Goal: Information Seeking & Learning: Find contact information

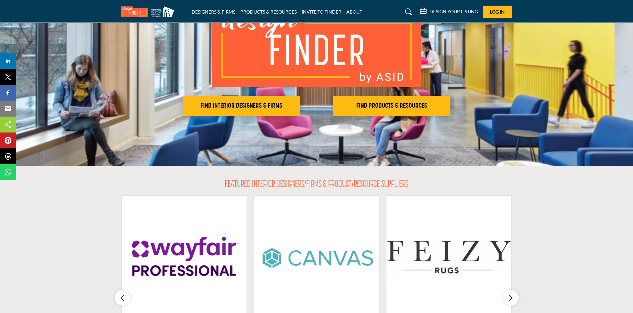
scroll to position [70, 0]
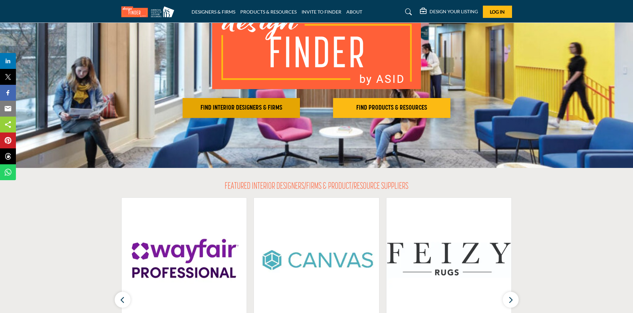
click at [251, 107] on h2 "FIND INTERIOR DESIGNERS & FIRMS" at bounding box center [241, 108] width 113 height 8
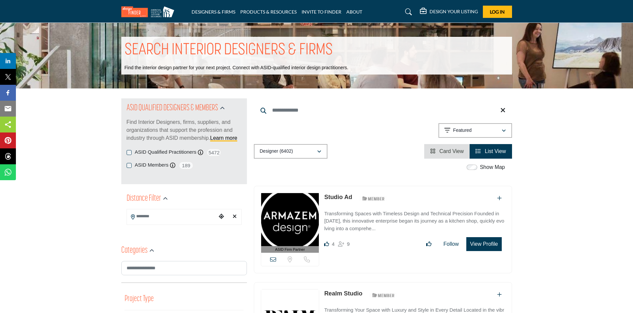
click at [186, 218] on input "Search Location" at bounding box center [172, 216] width 90 height 13
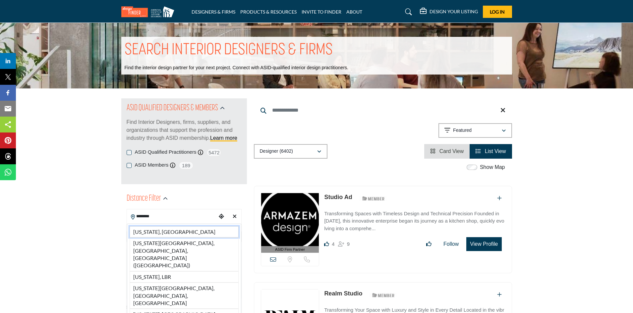
click at [193, 230] on li "Maryland, USA" at bounding box center [184, 231] width 109 height 11
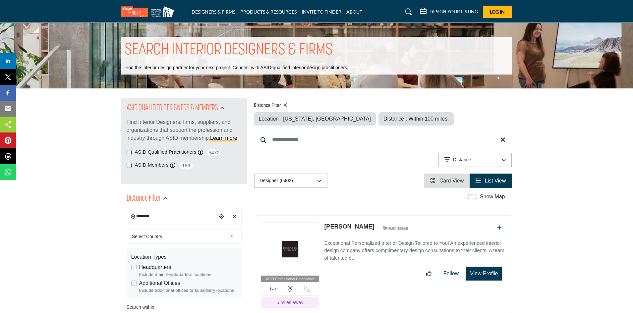
type input "**********"
type input "***"
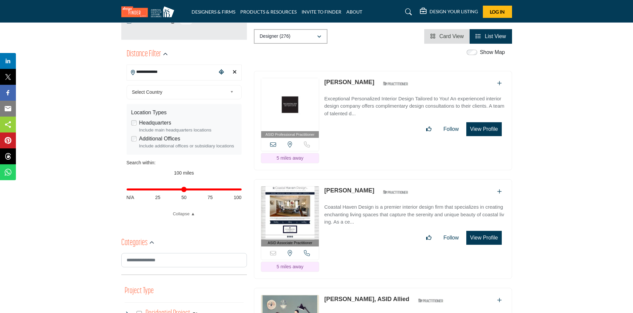
scroll to position [148, 0]
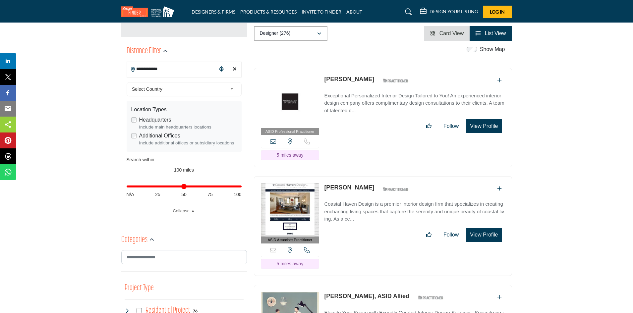
click at [272, 141] on icon at bounding box center [273, 142] width 6 height 6
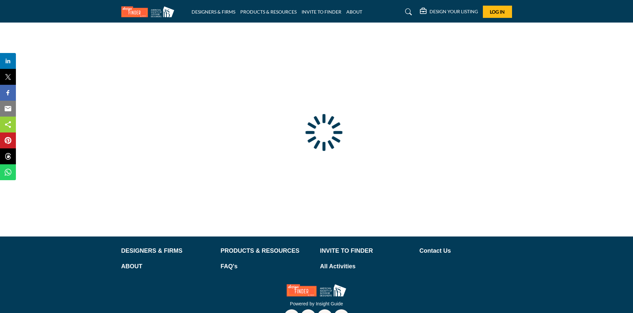
type input "**********"
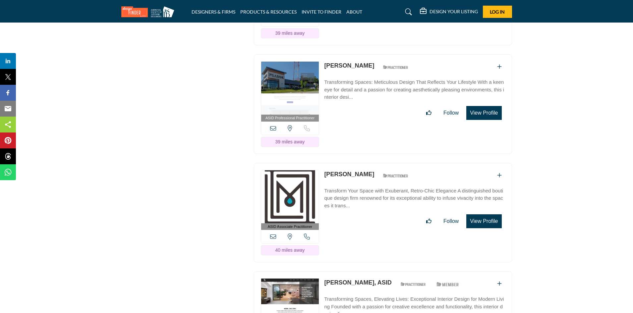
scroll to position [3144, 0]
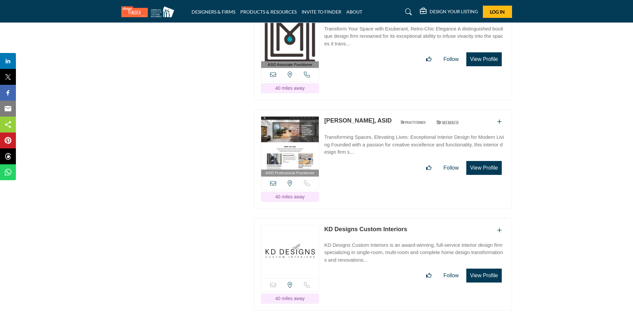
click at [271, 177] on div "View the location of this listing Sorry, but we don't have a phone number for t…" at bounding box center [290, 183] width 58 height 13
click at [272, 180] on icon at bounding box center [273, 183] width 6 height 6
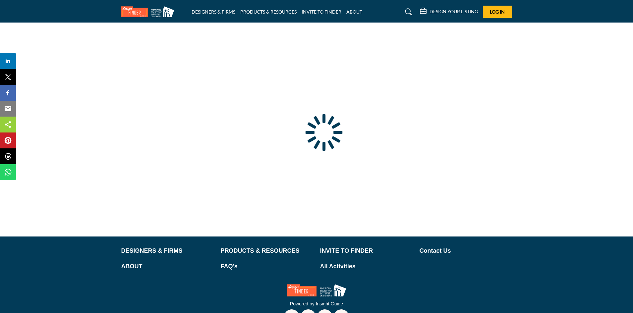
type input "**********"
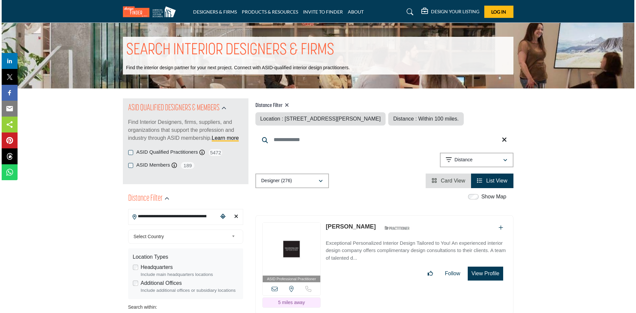
scroll to position [63, 0]
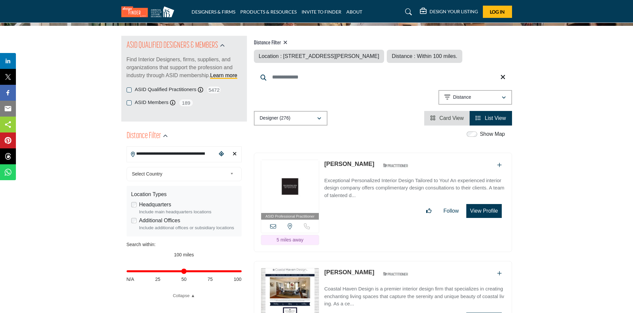
click at [479, 213] on button "View Profile" at bounding box center [483, 211] width 35 height 14
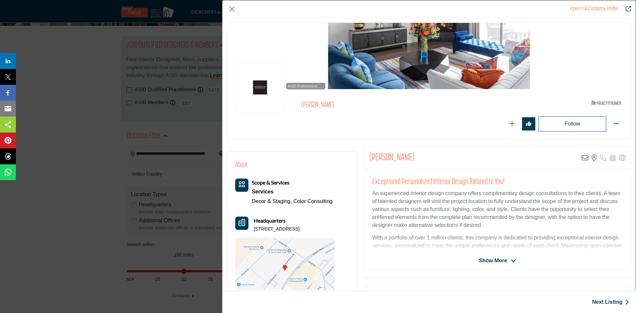
click at [633, 178] on div "Open Full Company Profile Laura Ortel ASID Qualified Practitioner who validates…" at bounding box center [429, 156] width 414 height 313
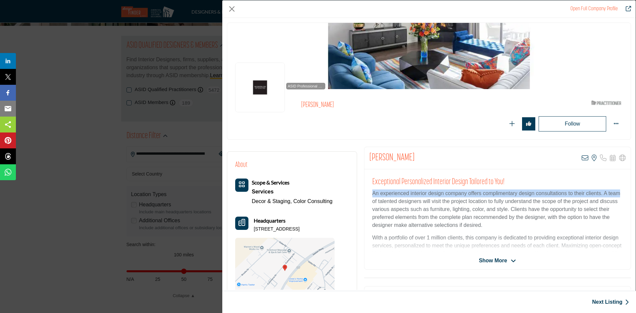
drag, startPoint x: 636, startPoint y: 178, endPoint x: 632, endPoint y: 195, distance: 17.8
click at [632, 195] on div "Open Full Company Profile Laura Ortel ASID Qualified Practitioner who validates…" at bounding box center [429, 156] width 414 height 313
click at [605, 195] on p "An experienced interior design company offers complimentary design consultation…" at bounding box center [498, 210] width 251 height 40
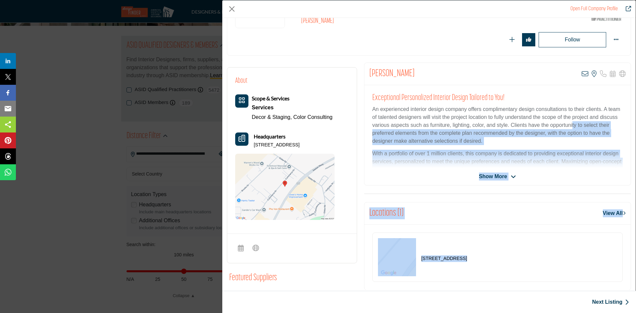
scroll to position [165, 0]
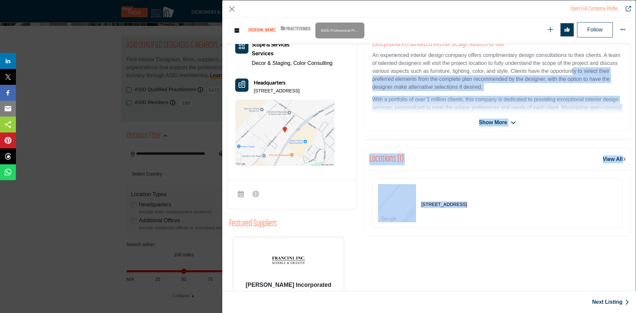
drag, startPoint x: 571, startPoint y: 212, endPoint x: 569, endPoint y: 218, distance: 6.4
click at [569, 218] on div "Laura Ortel View email address of this listing View the location of this listin…" at bounding box center [498, 183] width 274 height 349
drag, startPoint x: 569, startPoint y: 218, endPoint x: 519, endPoint y: 169, distance: 69.4
click at [519, 169] on div "Locations (1) View All" at bounding box center [498, 160] width 267 height 22
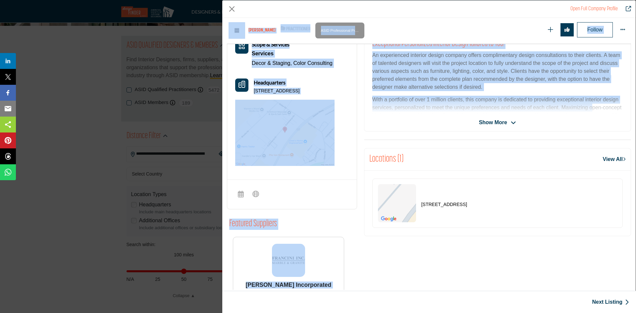
scroll to position [0, 0]
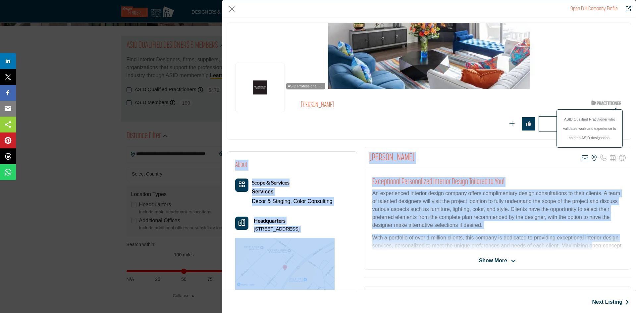
drag, startPoint x: 591, startPoint y: 109, endPoint x: 604, endPoint y: 119, distance: 16.6
click at [604, 119] on div "Laura Ortel ASID Qualified Practitioner who validates work and experience to ho…" at bounding box center [429, 154] width 414 height 272
click at [524, 209] on p "An experienced interior design company offers complimentary design consultation…" at bounding box center [498, 210] width 251 height 40
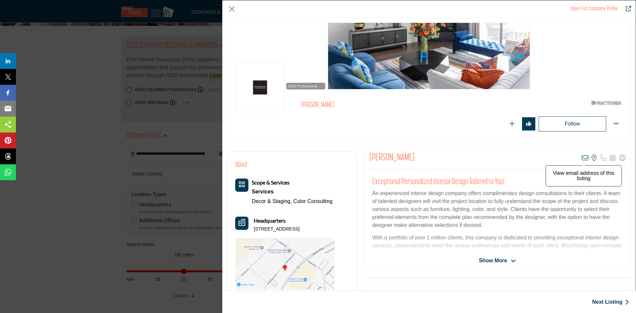
click at [582, 158] on icon "Company Data Modal" at bounding box center [585, 158] width 7 height 7
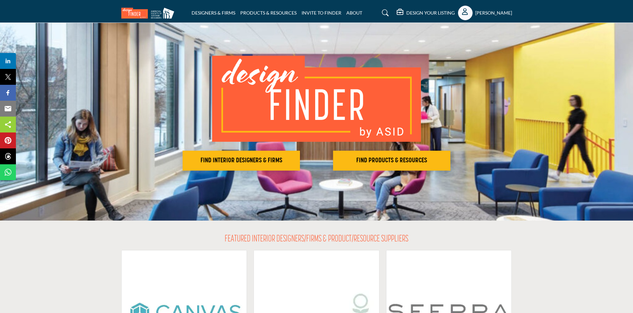
scroll to position [15, 0]
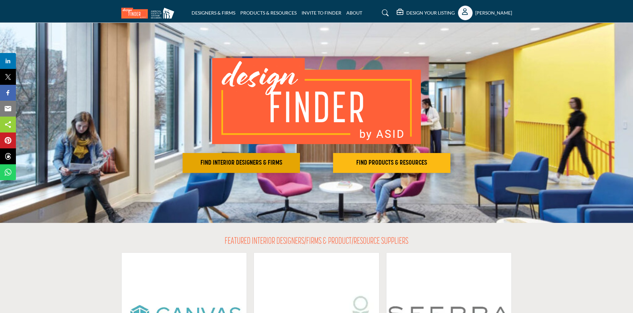
click at [269, 158] on button "FIND INTERIOR DESIGNERS & FIRMS" at bounding box center [241, 163] width 117 height 20
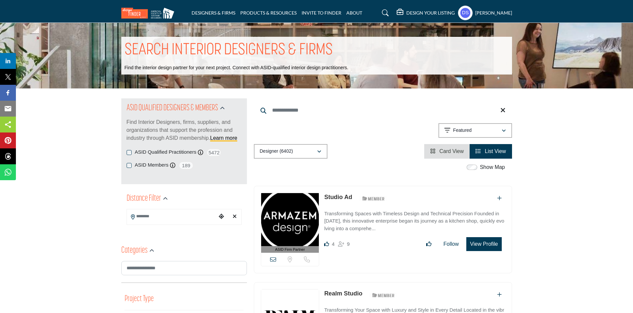
click at [183, 216] on input "Search Location" at bounding box center [172, 216] width 90 height 13
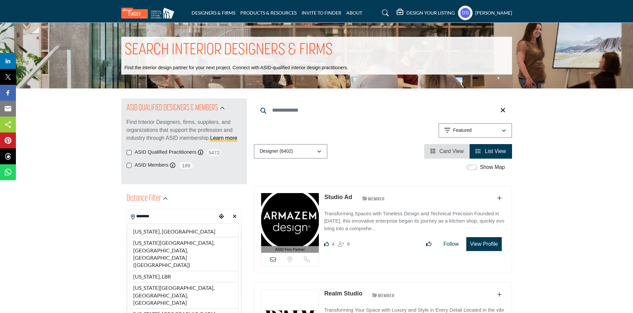
click at [180, 230] on li "[US_STATE], [GEOGRAPHIC_DATA]" at bounding box center [184, 231] width 109 height 11
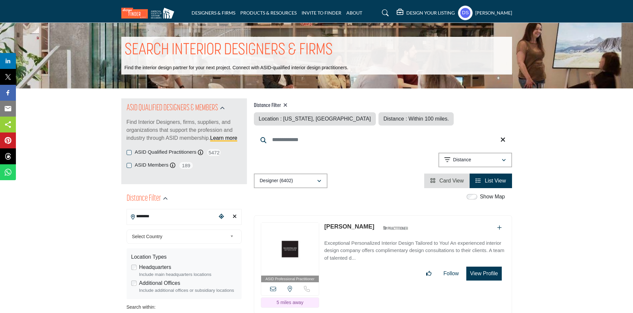
type input "**********"
type input "***"
click at [189, 233] on span "Select Country" at bounding box center [179, 237] width 95 height 8
click at [191, 231] on div "Select Country Select Country United States Canada Afghanistan land Islands Alb…" at bounding box center [184, 237] width 115 height 14
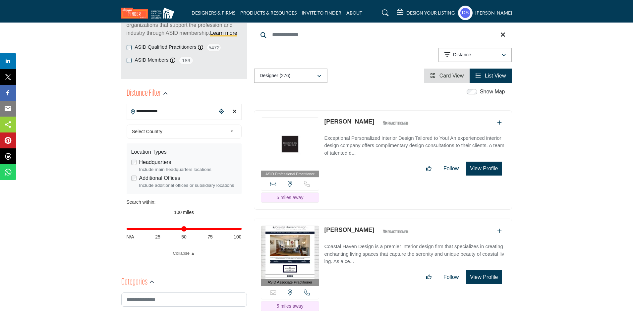
scroll to position [110, 0]
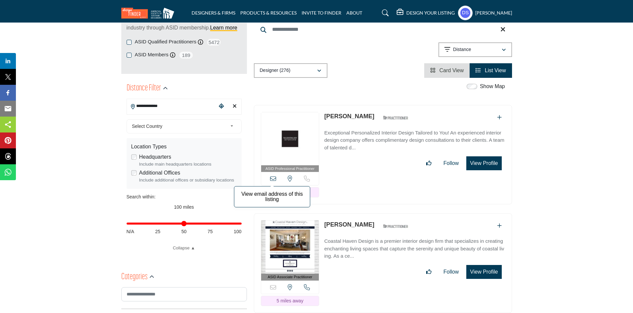
click at [271, 178] on icon at bounding box center [273, 179] width 6 height 6
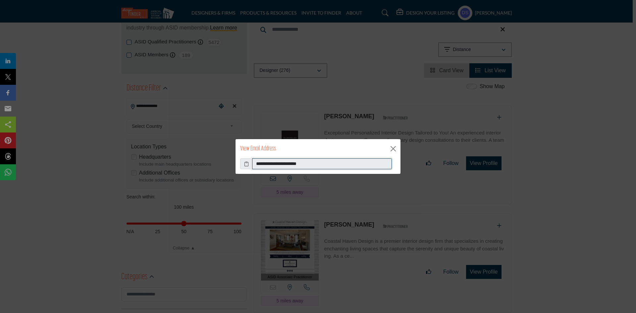
drag, startPoint x: 320, startPoint y: 165, endPoint x: 263, endPoint y: 156, distance: 57.7
click at [263, 156] on div "**********" at bounding box center [318, 157] width 166 height 36
click at [263, 156] on div "View Email Address" at bounding box center [318, 148] width 165 height 19
click at [289, 165] on input "**********" at bounding box center [322, 163] width 140 height 11
drag, startPoint x: 319, startPoint y: 164, endPoint x: 251, endPoint y: 162, distance: 68.0
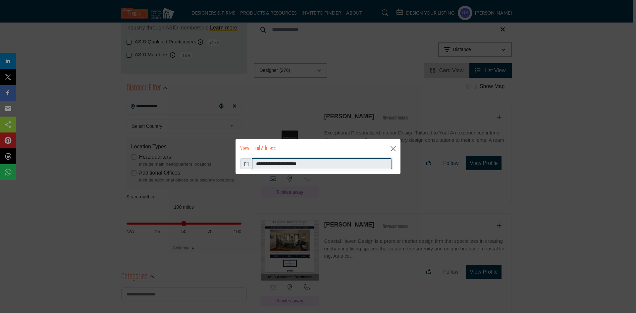
click at [251, 162] on div "**********" at bounding box center [318, 163] width 156 height 11
click at [394, 151] on button "Close" at bounding box center [394, 149] width 10 height 10
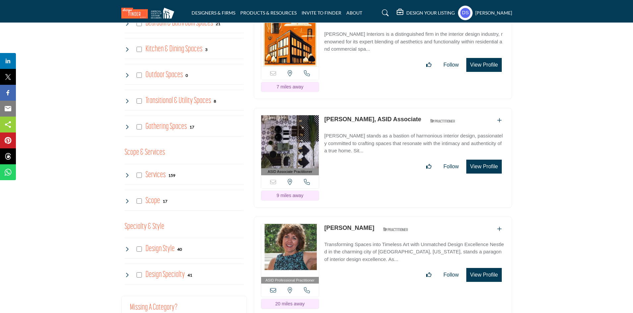
scroll to position [0, 0]
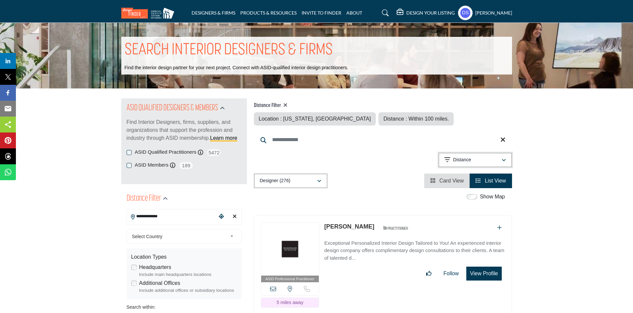
click at [453, 162] on p "Distance" at bounding box center [462, 160] width 18 height 7
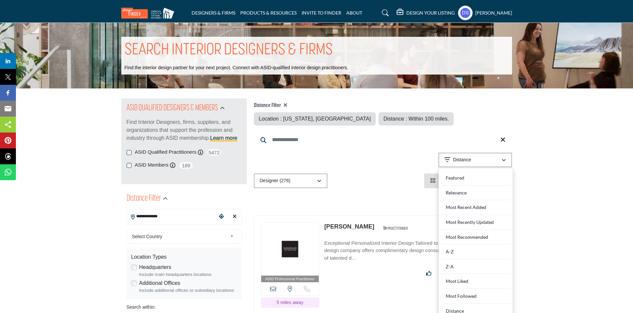
click at [404, 159] on div "**********" at bounding box center [383, 161] width 258 height 17
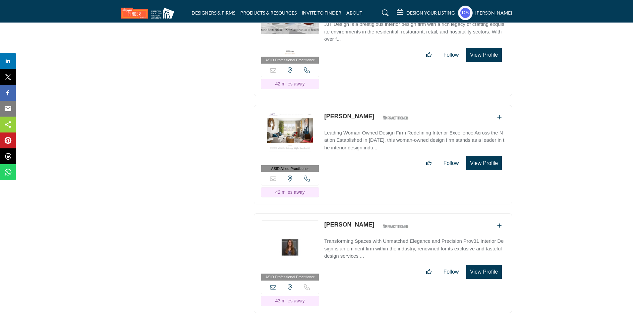
scroll to position [4386, 0]
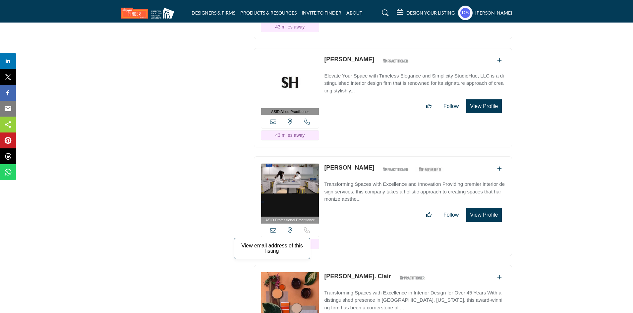
click at [272, 227] on icon at bounding box center [273, 230] width 6 height 6
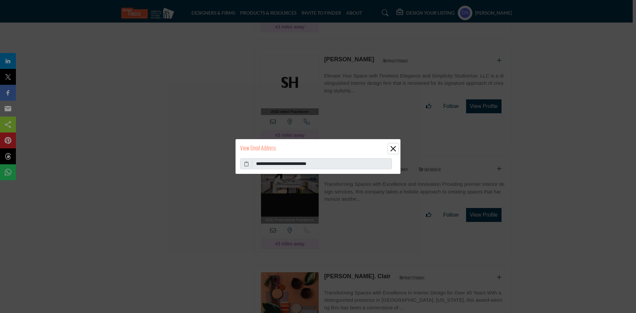
click at [395, 147] on button "Close" at bounding box center [394, 149] width 10 height 10
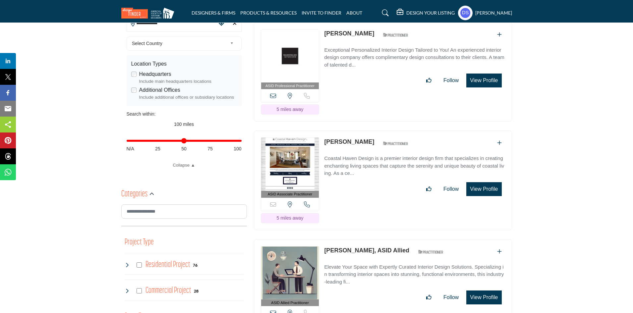
scroll to position [60, 0]
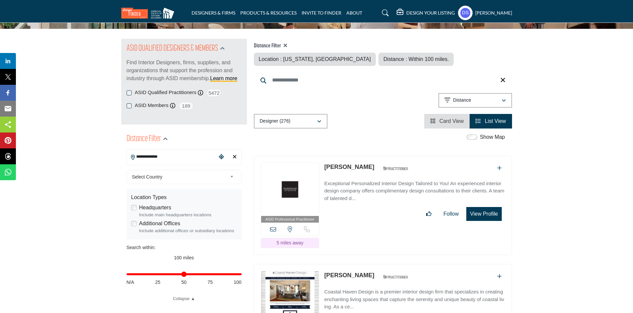
click at [218, 154] on div "Choose your current location" at bounding box center [221, 157] width 10 height 14
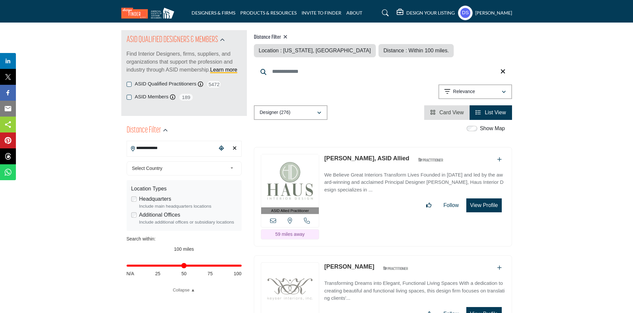
scroll to position [45, 0]
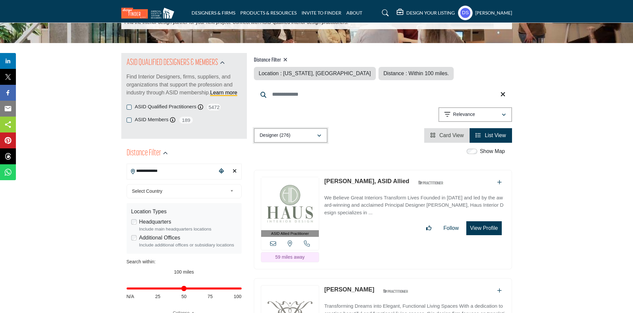
click at [276, 135] on p "Designer (276)" at bounding box center [275, 135] width 31 height 7
click at [291, 181] on div "Projects (10)" at bounding box center [291, 182] width 69 height 12
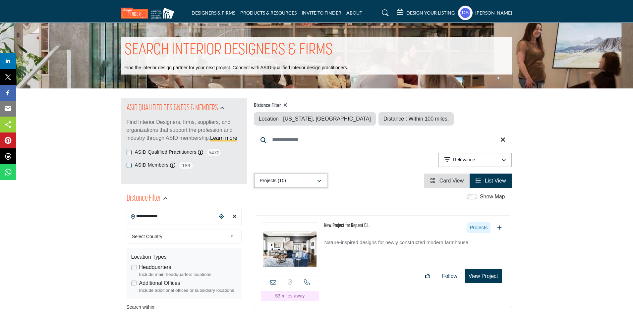
click at [279, 177] on div "Projects (10)" at bounding box center [288, 181] width 57 height 8
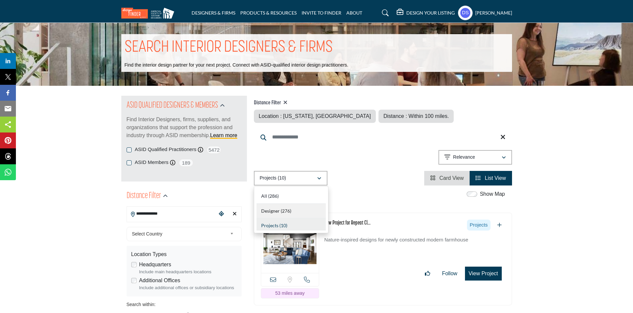
click at [296, 207] on div "Designer (276)" at bounding box center [291, 211] width 69 height 15
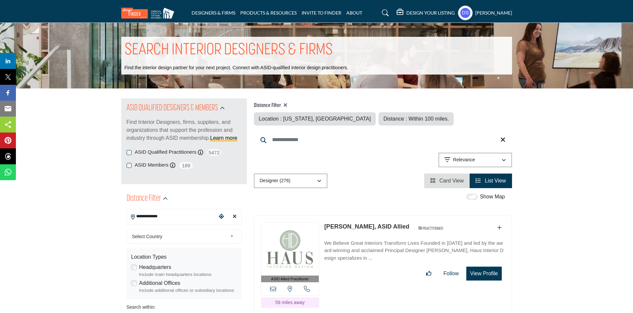
click at [193, 220] on input "**********" at bounding box center [172, 216] width 90 height 13
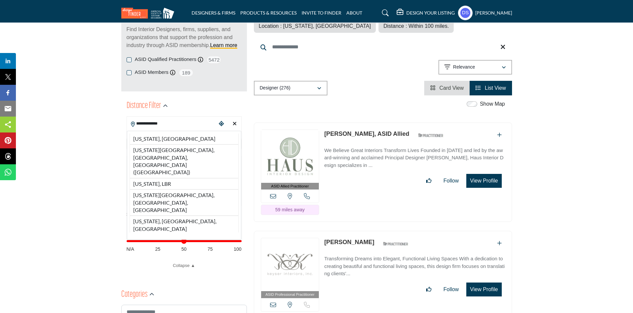
scroll to position [114, 0]
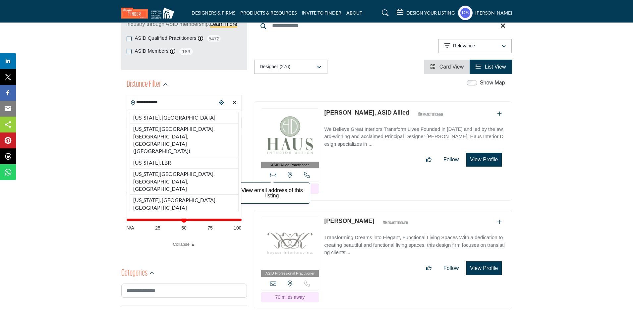
click at [273, 175] on icon at bounding box center [273, 175] width 6 height 6
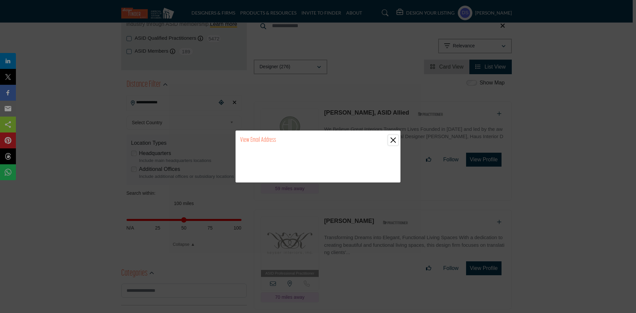
click at [391, 139] on button "Close" at bounding box center [394, 140] width 10 height 10
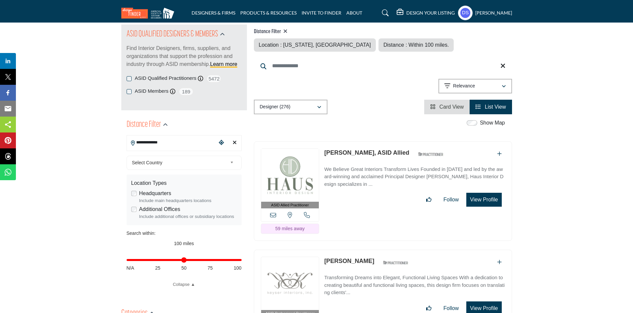
scroll to position [0, 0]
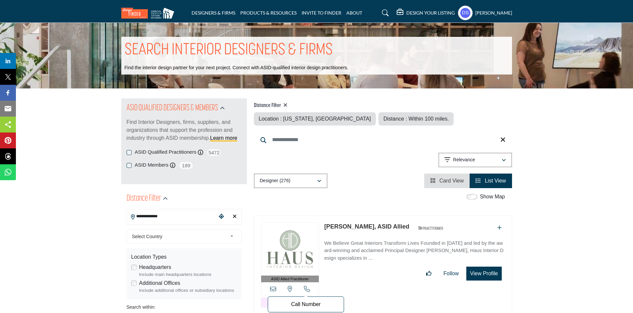
click at [305, 287] on icon at bounding box center [307, 289] width 6 height 6
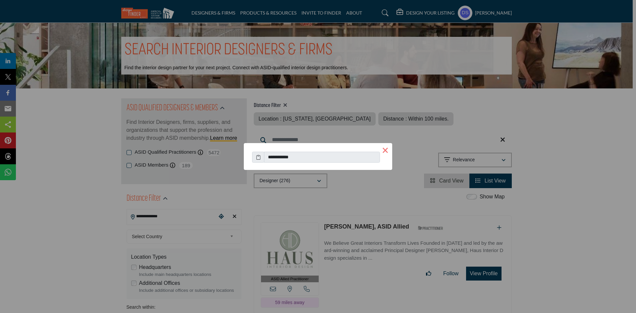
click at [386, 149] on button "×" at bounding box center [386, 150] width 14 height 14
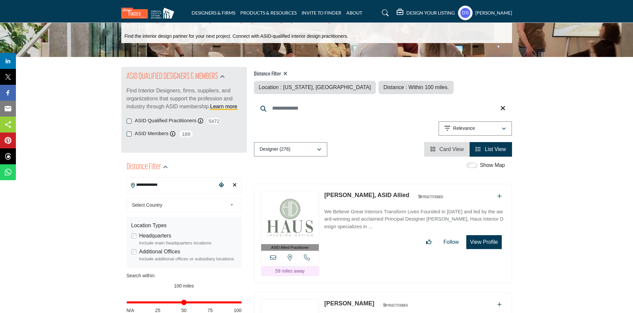
scroll to position [34, 0]
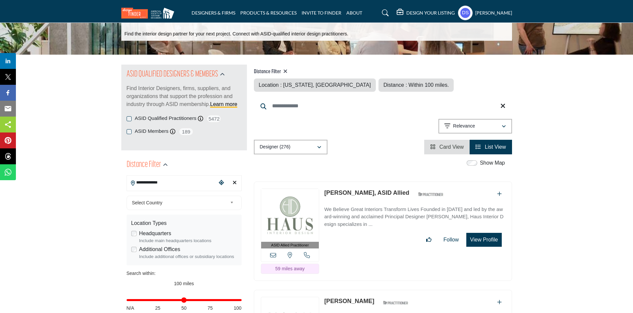
click at [476, 240] on button "View Profile" at bounding box center [483, 240] width 35 height 14
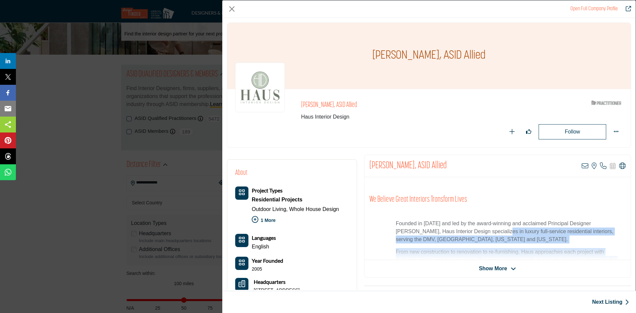
drag, startPoint x: 470, startPoint y: 231, endPoint x: 478, endPoint y: 265, distance: 35.4
click at [460, 272] on div "Rebecca Wetzler, ASID Allied View email address of this listing View the locati…" at bounding box center [497, 216] width 267 height 123
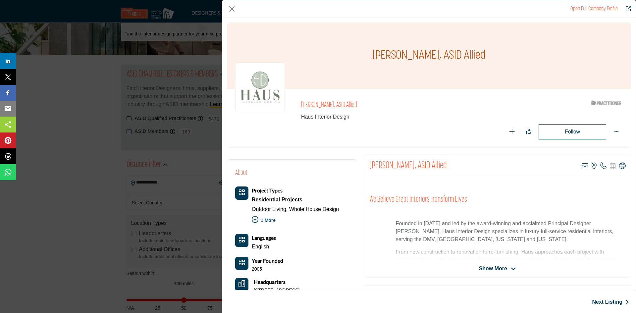
click at [489, 263] on div "Rebecca Wetzler, ASID Allied View email address of this listing View the locati…" at bounding box center [497, 216] width 267 height 123
click at [490, 267] on span "Show More" at bounding box center [493, 269] width 28 height 8
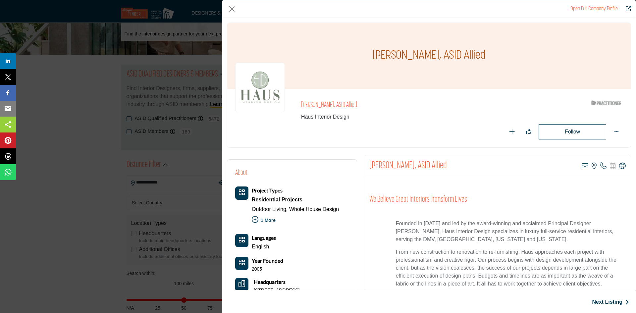
drag, startPoint x: 474, startPoint y: 231, endPoint x: 485, endPoint y: 218, distance: 17.0
drag, startPoint x: 485, startPoint y: 218, endPoint x: 465, endPoint y: 263, distance: 49.3
drag, startPoint x: 465, startPoint y: 263, endPoint x: 593, endPoint y: 201, distance: 142.3
drag, startPoint x: 593, startPoint y: 201, endPoint x: 636, endPoint y: 162, distance: 58.0
drag, startPoint x: 636, startPoint y: 162, endPoint x: 530, endPoint y: 220, distance: 120.5
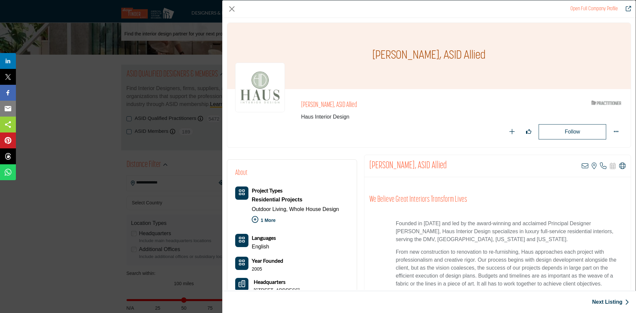
drag, startPoint x: 530, startPoint y: 220, endPoint x: 504, endPoint y: 278, distance: 63.3
drag, startPoint x: 504, startPoint y: 278, endPoint x: 436, endPoint y: 195, distance: 107.3
click at [436, 195] on h2 "We Believe Great Interiors Transform Lives" at bounding box center [498, 200] width 257 height 10
click at [228, 10] on button "Close" at bounding box center [232, 9] width 10 height 10
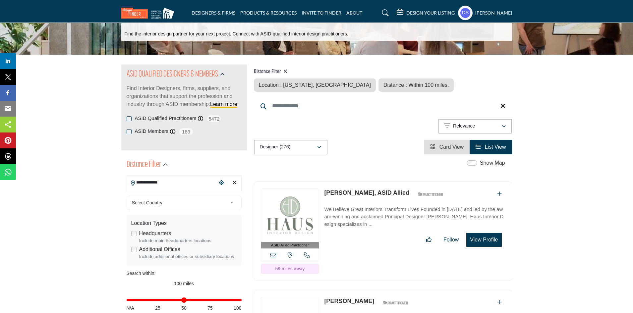
click at [174, 184] on input "**********" at bounding box center [172, 182] width 90 height 13
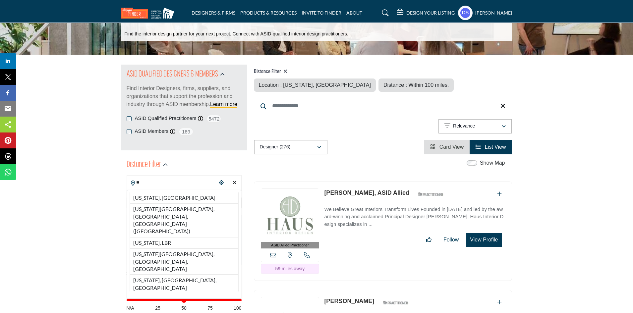
type input "*"
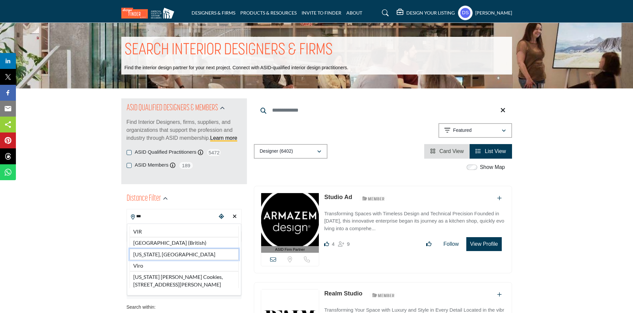
click at [161, 255] on li "Virginia, USA" at bounding box center [184, 254] width 109 height 11
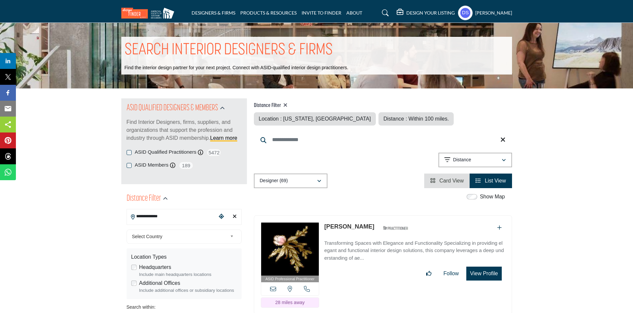
click at [188, 212] on input "**********" at bounding box center [172, 216] width 90 height 13
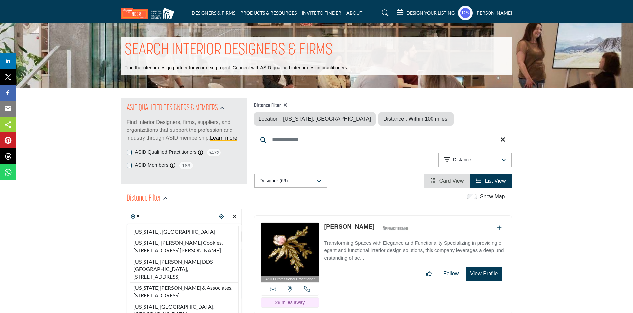
type input "*"
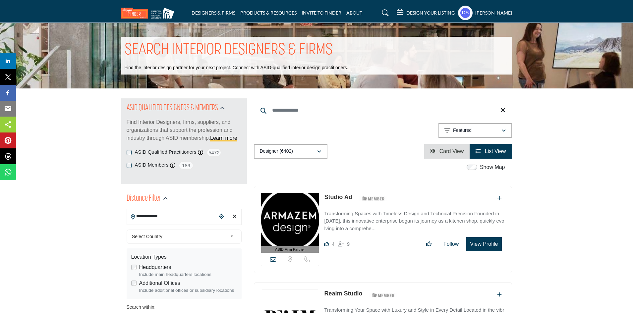
click at [191, 214] on input "**********" at bounding box center [172, 216] width 90 height 13
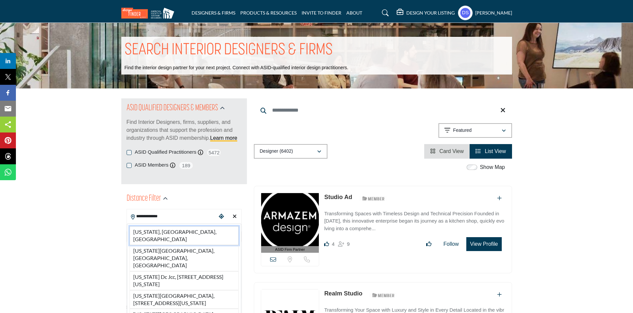
click at [195, 231] on li "Washington, DC, USA" at bounding box center [184, 235] width 109 height 19
type input "**********"
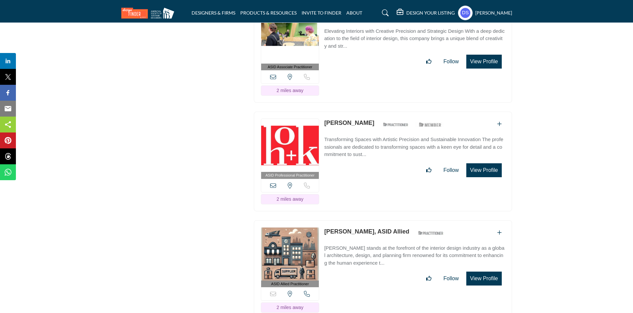
scroll to position [1111, 0]
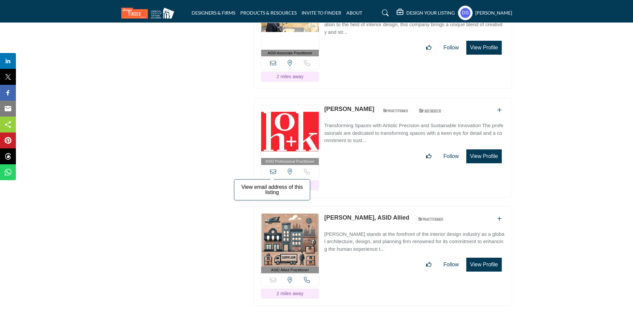
click at [271, 169] on icon at bounding box center [273, 172] width 6 height 6
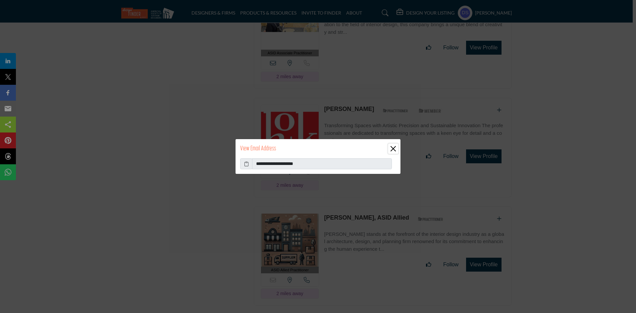
click at [392, 146] on button "Close" at bounding box center [394, 149] width 10 height 10
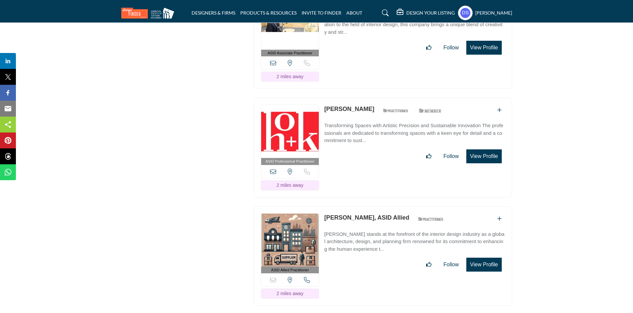
click at [345, 106] on link "Amy Fabry" at bounding box center [349, 109] width 50 height 7
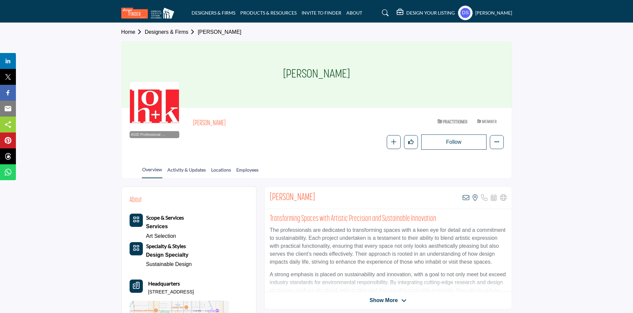
click at [179, 28] on div "Home Designers & Firms [PERSON_NAME]" at bounding box center [316, 32] width 391 height 19
click at [180, 30] on link "Designers & Firms" at bounding box center [171, 32] width 53 height 6
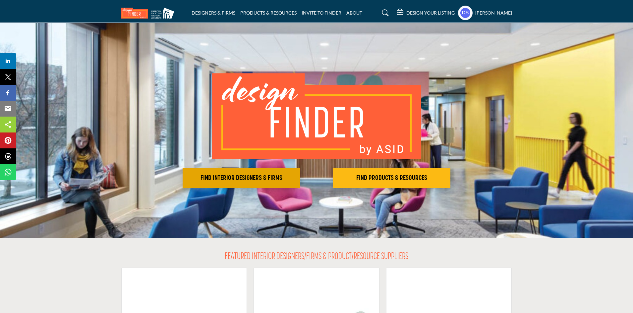
click at [276, 173] on button "FIND INTERIOR DESIGNERS & FIRMS" at bounding box center [241, 178] width 117 height 20
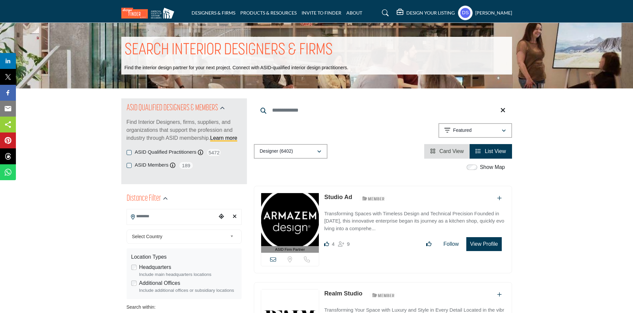
click at [150, 220] on input "Search Location" at bounding box center [172, 216] width 90 height 13
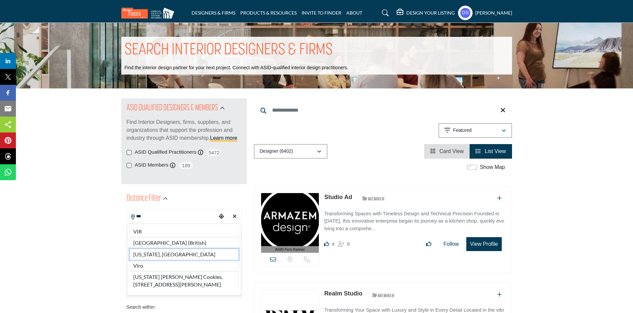
click at [151, 256] on li "Virginia, USA" at bounding box center [184, 254] width 109 height 11
type input "**********"
type input "***"
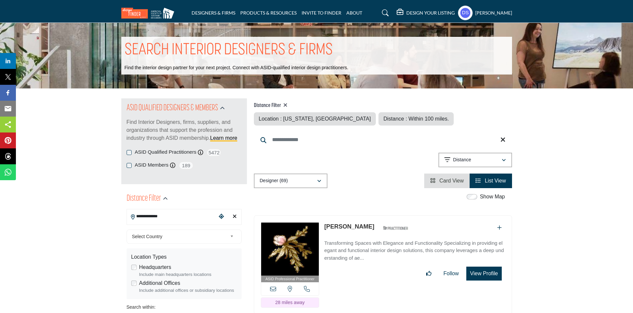
click at [340, 224] on link "[PERSON_NAME]" at bounding box center [349, 226] width 50 height 7
click at [499, 228] on icon "Add To List" at bounding box center [499, 227] width 5 height 5
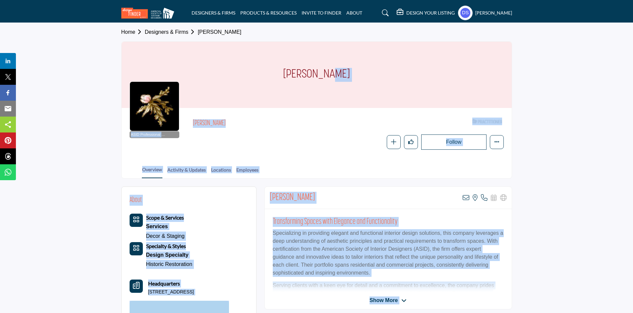
drag, startPoint x: 353, startPoint y: 80, endPoint x: 282, endPoint y: 76, distance: 71.8
click at [282, 76] on body "DESIGNERS & FIRMS PRODUCTS & RESOURCES INVITE TO FINDER ABOUT" at bounding box center [316, 318] width 633 height 637
click at [282, 76] on div "[PERSON_NAME]" at bounding box center [317, 75] width 390 height 66
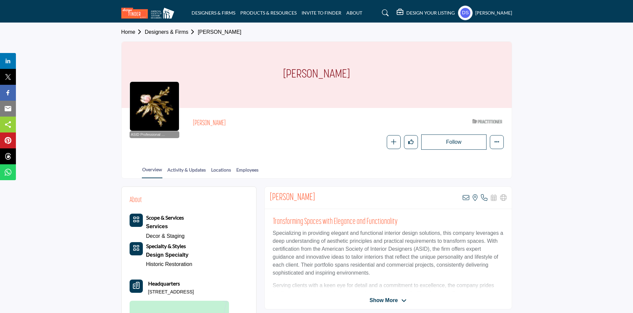
drag, startPoint x: 288, startPoint y: 72, endPoint x: 337, endPoint y: 70, distance: 49.1
click at [337, 70] on div "Marta Tice" at bounding box center [317, 75] width 390 height 66
copy h1 "Marta Tice"
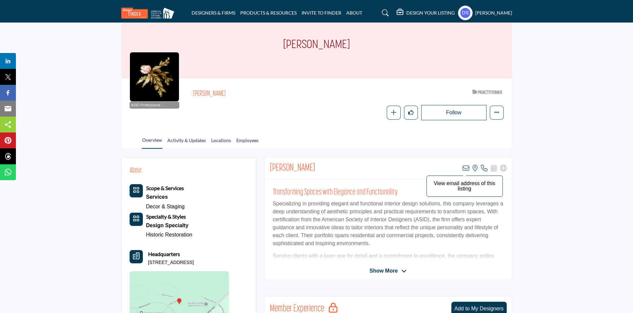
click at [465, 168] on icon at bounding box center [466, 168] width 7 height 7
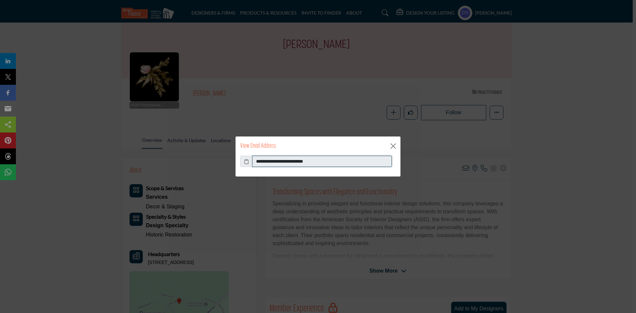
drag, startPoint x: 324, startPoint y: 160, endPoint x: 259, endPoint y: 158, distance: 65.3
click at [259, 158] on input "**********" at bounding box center [322, 161] width 140 height 11
click at [245, 159] on icon at bounding box center [246, 161] width 5 height 7
click at [393, 144] on button "Close" at bounding box center [394, 146] width 10 height 10
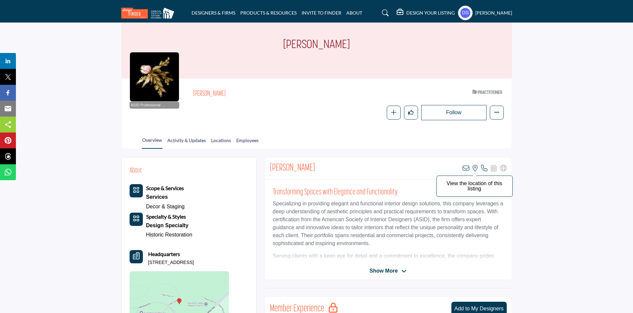
click at [476, 169] on icon at bounding box center [475, 168] width 5 height 7
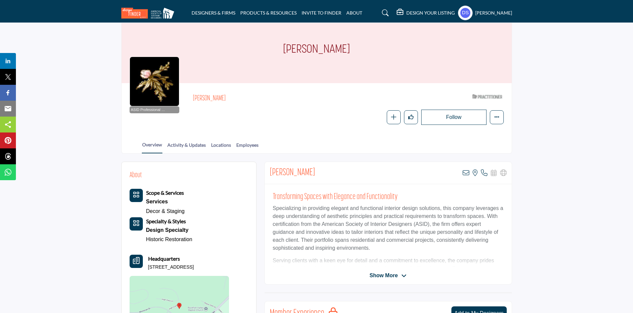
scroll to position [25, 0]
drag, startPoint x: 216, startPoint y: 266, endPoint x: 148, endPoint y: 271, distance: 68.1
click at [148, 271] on p "[STREET_ADDRESS]" at bounding box center [171, 268] width 46 height 7
copy p "32 Shadow Crest Ln, 22958-2358"
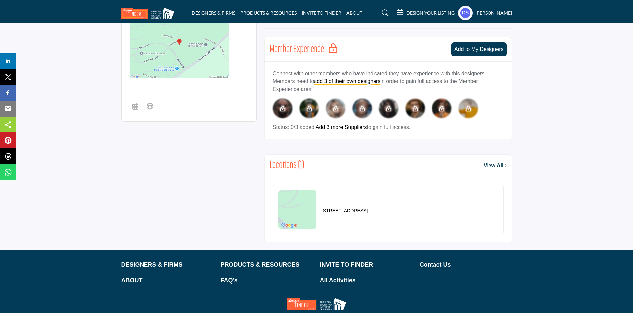
scroll to position [297, 0]
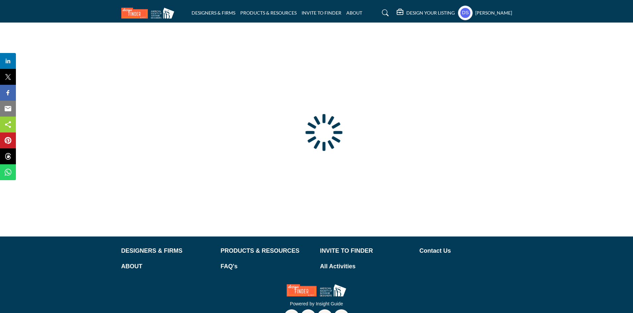
type input "**********"
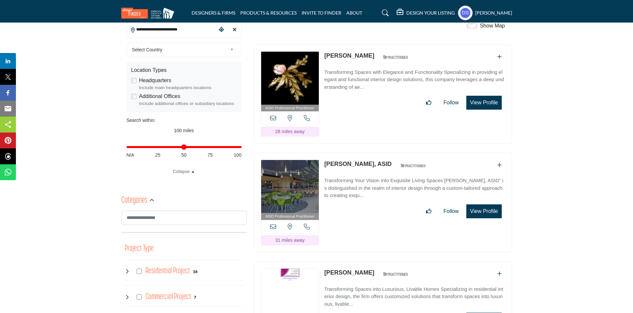
scroll to position [190, 0]
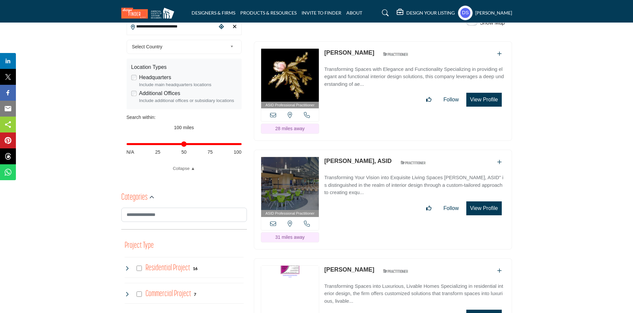
drag, startPoint x: 388, startPoint y: 142, endPoint x: 324, endPoint y: 149, distance: 64.3
click at [324, 150] on div "ASID Professional Practitioner ASID Professional Practitioners have successfull…" at bounding box center [383, 200] width 258 height 100
click at [374, 174] on p "Transforming Your Vision into Exquisite Living Spaces Misti Carpenter, ASID" is…" at bounding box center [414, 185] width 181 height 23
click at [384, 170] on link "Transforming Your Vision into Exquisite Living Spaces Misti Carpenter, ASID" is…" at bounding box center [414, 183] width 181 height 27
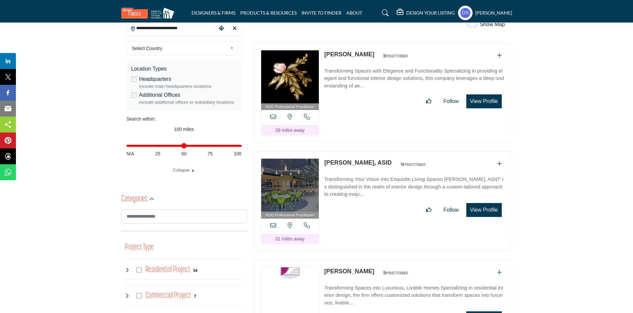
scroll to position [188, 0]
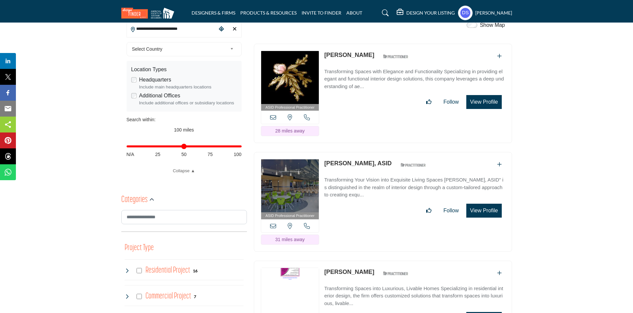
click at [436, 176] on p "Transforming Your Vision into Exquisite Living Spaces Misti Carpenter, ASID" is…" at bounding box center [414, 187] width 181 height 23
click at [484, 204] on button "View Profile" at bounding box center [483, 211] width 35 height 14
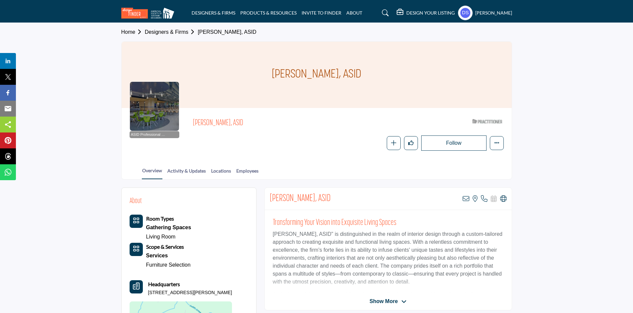
drag, startPoint x: 188, startPoint y: 121, endPoint x: 248, endPoint y: 123, distance: 59.7
click at [248, 123] on div "ASID Professional Practitioner ASID Professional Practitioners have successfull…" at bounding box center [317, 133] width 374 height 35
copy span "[PERSON_NAME], ASID"
click at [341, 274] on p "[PERSON_NAME], ASID" is distinguished in the realm of interior design through a…" at bounding box center [388, 258] width 231 height 56
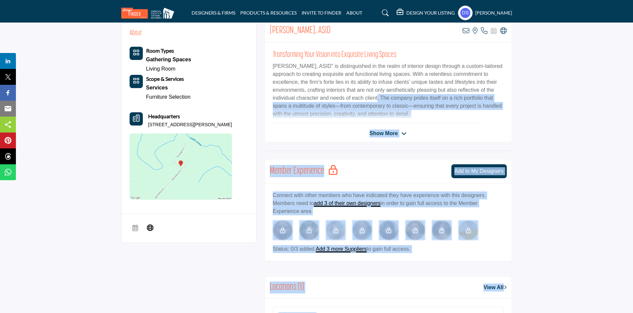
scroll to position [189, 0]
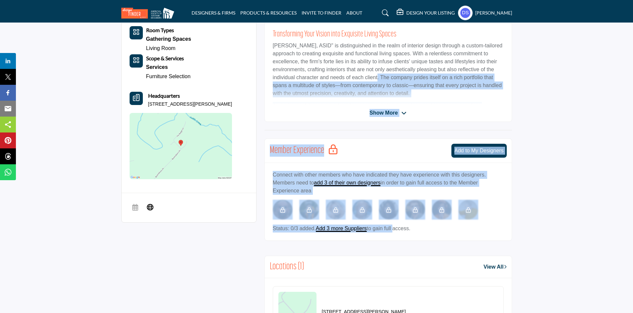
drag, startPoint x: 374, startPoint y: 266, endPoint x: 394, endPoint y: 226, distance: 44.8
click at [394, 226] on div "Misti Carpenter, ASID View email address of this listing Call Number Visit Webs…" at bounding box center [389, 171] width 248 height 345
click at [392, 168] on div "Connect with other members who have indicated they have experience with this de…" at bounding box center [388, 202] width 247 height 78
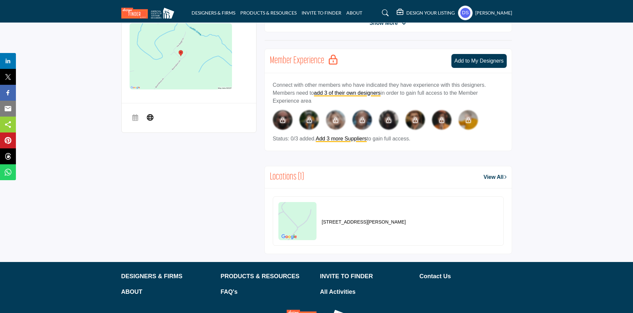
scroll to position [284, 0]
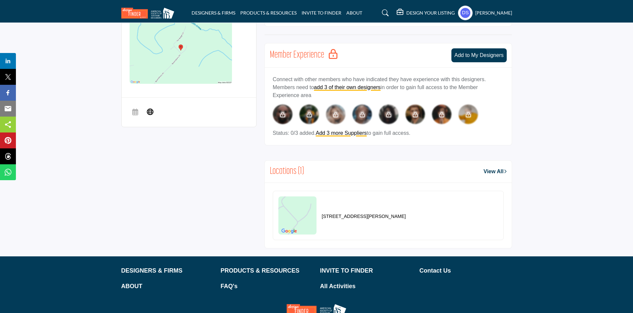
drag, startPoint x: 389, startPoint y: 215, endPoint x: 319, endPoint y: 221, distance: 69.9
click at [319, 221] on div "1275 Ivy Ridge Ln, 24503-6309, USA" at bounding box center [342, 216] width 128 height 38
copy div "1275 Ivy Ridge Ln, 24503-6309,"
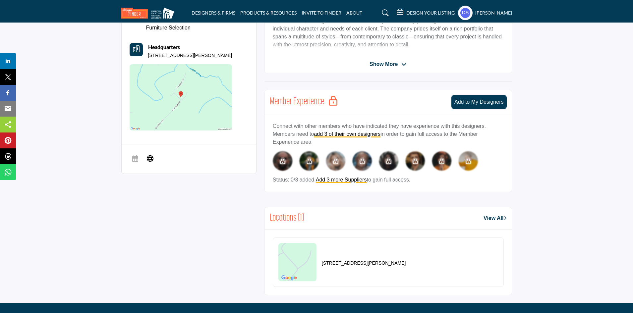
scroll to position [192, 0]
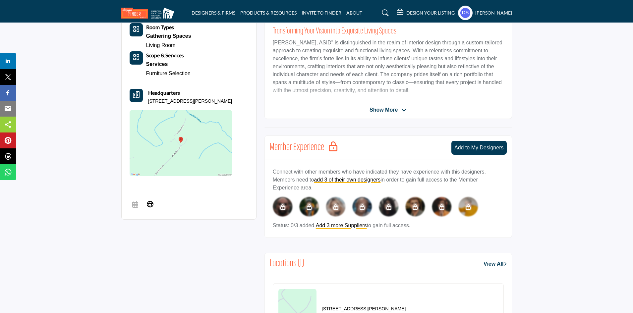
click at [399, 78] on p "Misti Carpenter, ASID" is distinguished in the realm of interior design through…" at bounding box center [388, 67] width 231 height 56
click at [389, 111] on span "Show More" at bounding box center [384, 110] width 28 height 8
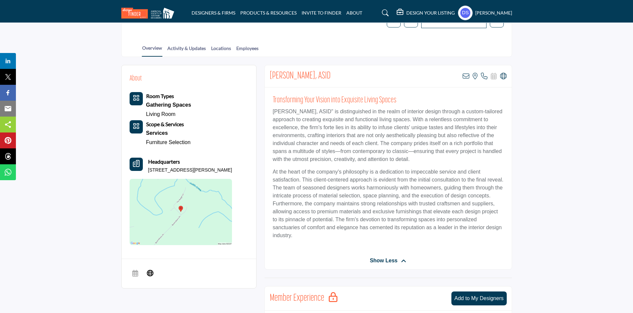
scroll to position [114, 0]
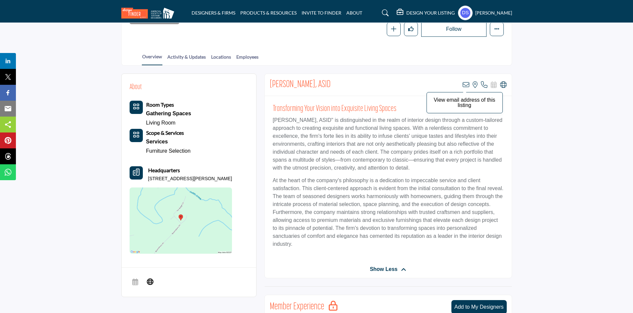
click at [466, 85] on icon at bounding box center [466, 85] width 7 height 7
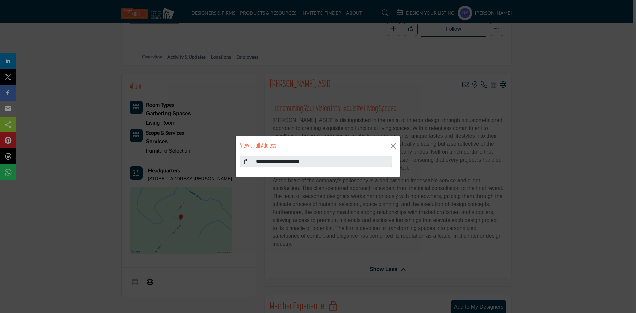
click at [246, 162] on icon at bounding box center [246, 161] width 5 height 7
click at [395, 146] on button "Close" at bounding box center [394, 146] width 10 height 10
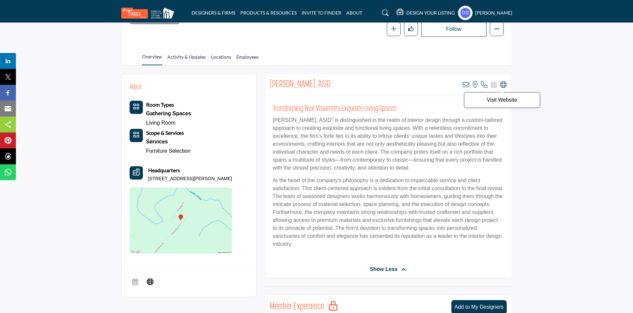
click at [503, 84] on icon at bounding box center [503, 85] width 7 height 7
click at [506, 85] on icon at bounding box center [503, 85] width 7 height 7
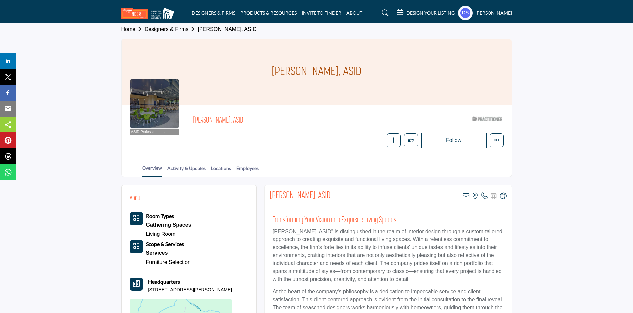
scroll to position [0, 0]
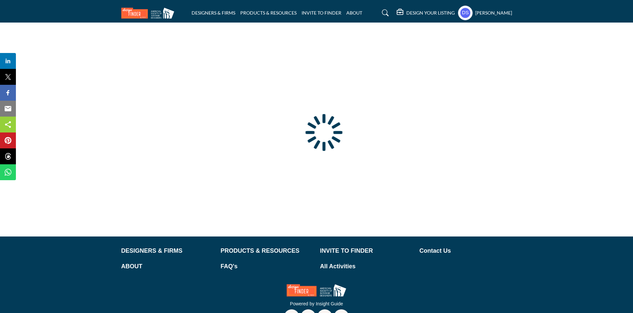
type input "**********"
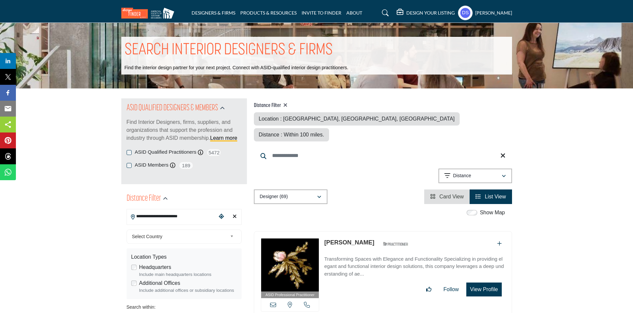
click at [331, 239] on link "[PERSON_NAME]" at bounding box center [349, 242] width 50 height 7
type input "**********"
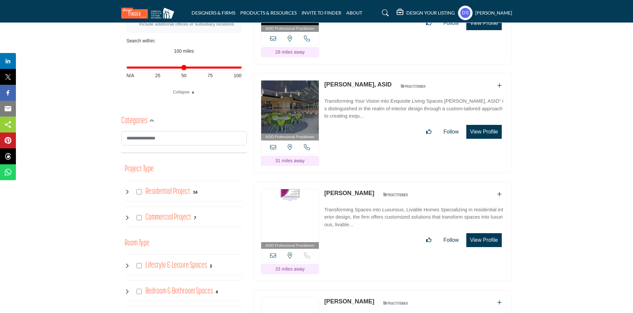
scroll to position [267, 0]
click at [332, 190] on link "[PERSON_NAME]" at bounding box center [349, 193] width 50 height 7
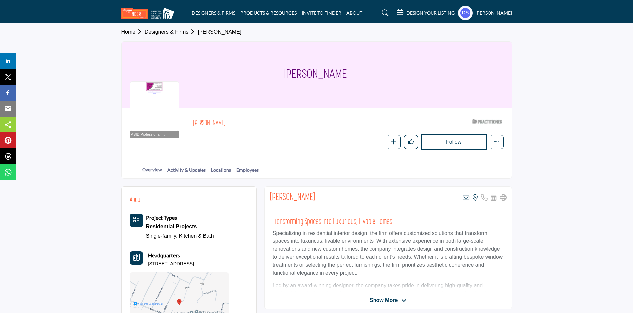
drag, startPoint x: 331, startPoint y: 193, endPoint x: 265, endPoint y: 197, distance: 66.1
click at [265, 197] on div "Annemarie Hovis View email address of this listing View the location of this li…" at bounding box center [388, 198] width 247 height 22
copy h2 "[PERSON_NAME]"
click at [346, 237] on p "Specializing in residential interior design, the firm offers customized solutio…" at bounding box center [388, 253] width 231 height 48
drag, startPoint x: 219, startPoint y: 263, endPoint x: 147, endPoint y: 265, distance: 72.0
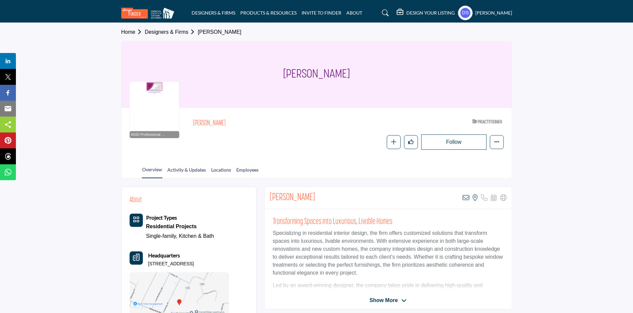
click at [147, 265] on div "Headquarters 277 Timber Ridge Dr, 24551-1607, USA" at bounding box center [179, 260] width 99 height 16
copy p "277 Timber Ridge Dr, 24551-1607,"
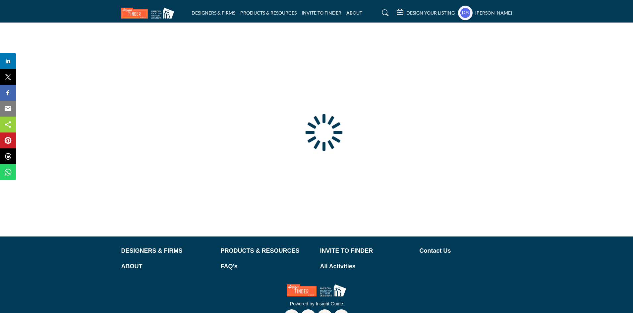
type input "**********"
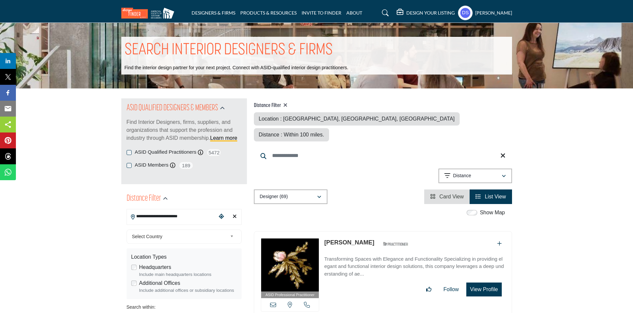
click at [189, 215] on input "**********" at bounding box center [172, 216] width 90 height 13
click at [221, 215] on icon "Choose your current location" at bounding box center [221, 216] width 5 height 5
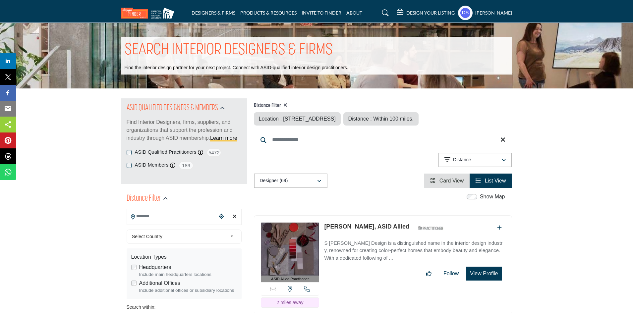
type input "**********"
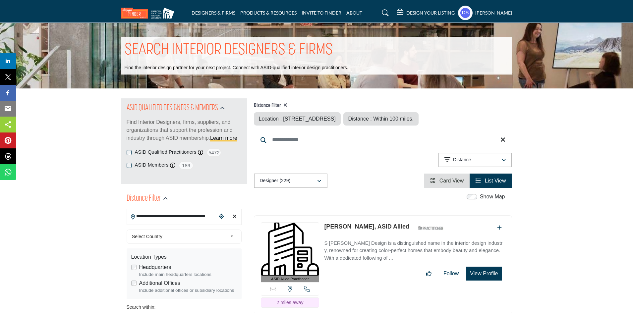
click at [234, 214] on icon "Clear search location" at bounding box center [235, 216] width 4 height 5
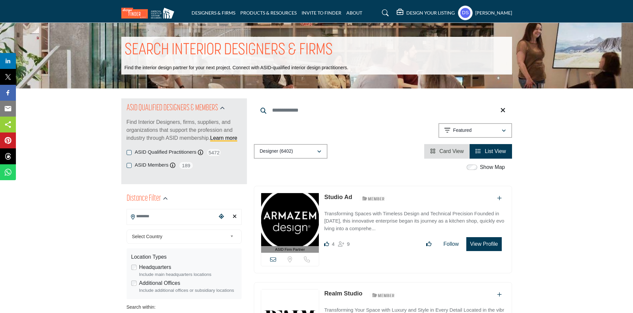
click at [201, 211] on input "Search Location" at bounding box center [172, 216] width 90 height 13
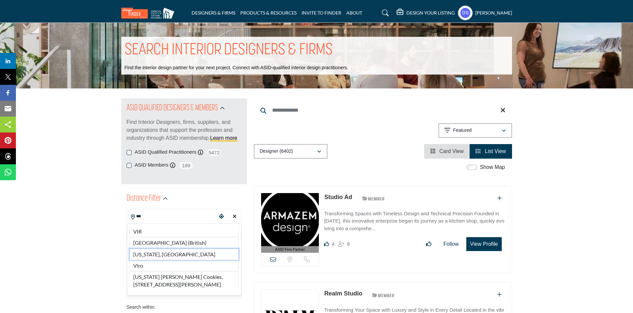
click at [200, 255] on li "[US_STATE], [GEOGRAPHIC_DATA]" at bounding box center [184, 254] width 109 height 11
click at [201, 251] on div "Location Types Headquarters Include main headquarters locations Additional Offi…" at bounding box center [184, 274] width 115 height 51
type input "**********"
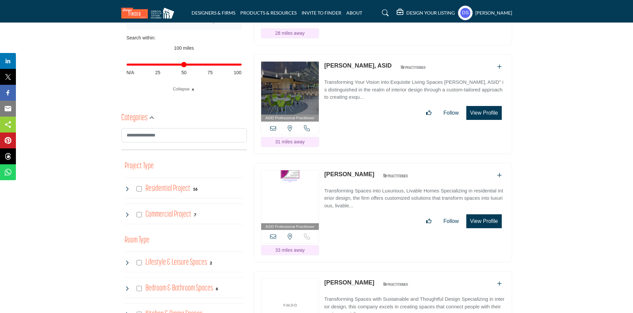
scroll to position [278, 0]
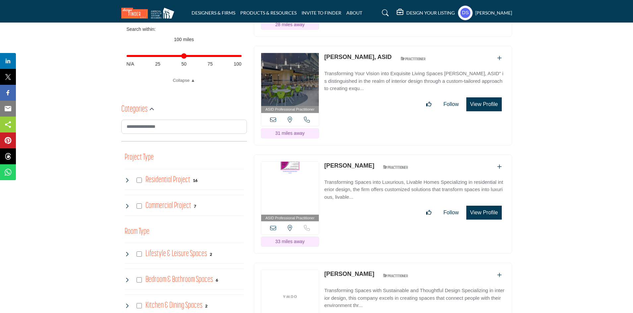
click at [344, 162] on link "[PERSON_NAME]" at bounding box center [349, 165] width 50 height 7
click at [369, 165] on link "[PERSON_NAME]" at bounding box center [349, 165] width 50 height 7
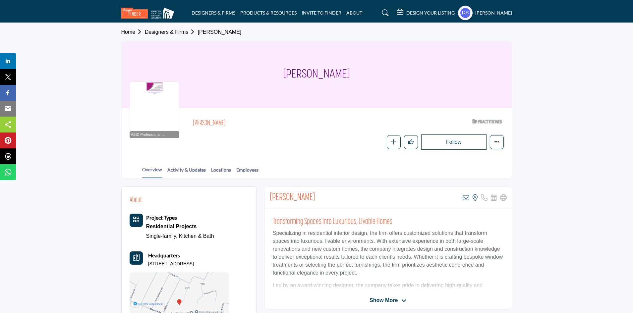
click at [497, 144] on icon "More details" at bounding box center [496, 141] width 5 height 5
click at [427, 174] on div "Overview Activity & Updates Locations Employees" at bounding box center [325, 168] width 374 height 21
click at [463, 196] on icon at bounding box center [466, 198] width 7 height 7
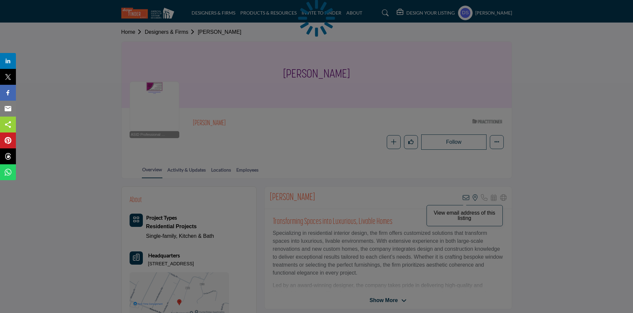
click at [463, 196] on div at bounding box center [316, 156] width 633 height 313
click at [370, 135] on div at bounding box center [316, 156] width 633 height 313
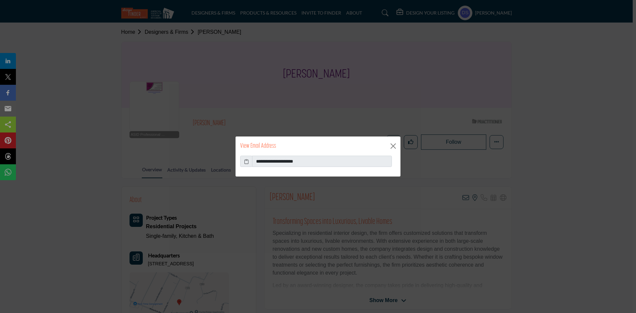
click at [247, 162] on icon at bounding box center [246, 161] width 5 height 7
click at [392, 147] on button "Close" at bounding box center [394, 146] width 10 height 10
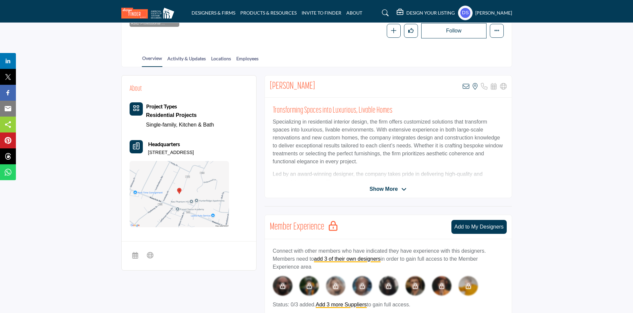
scroll to position [114, 0]
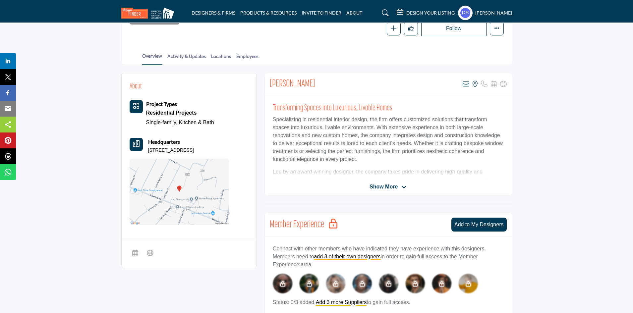
click at [388, 184] on span "Show More" at bounding box center [384, 187] width 28 height 8
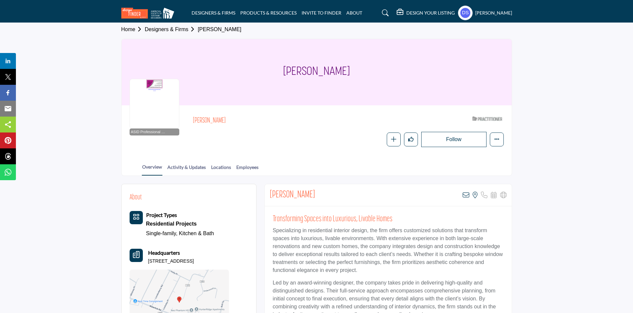
scroll to position [0, 0]
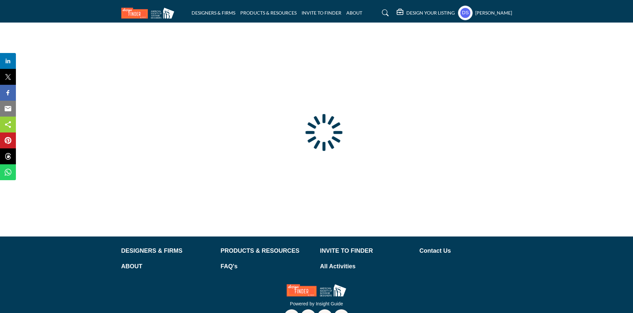
type input "**********"
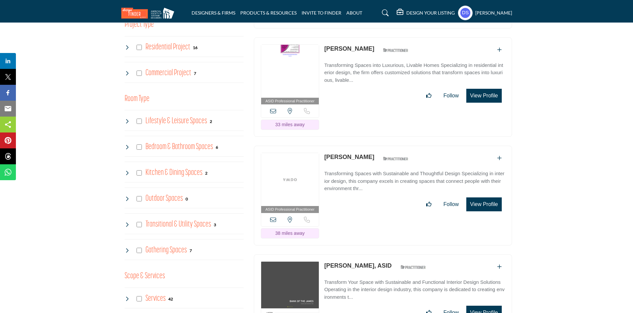
scroll to position [414, 0]
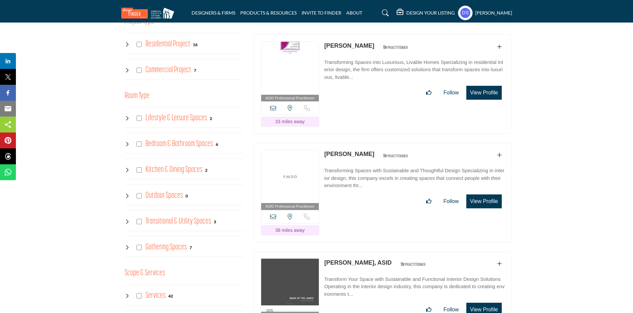
click at [374, 151] on link "[PERSON_NAME]" at bounding box center [349, 154] width 50 height 7
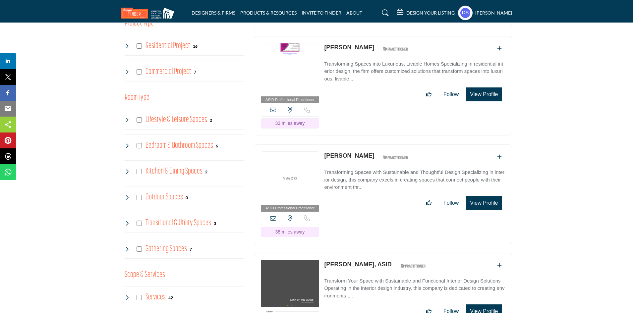
scroll to position [412, 0]
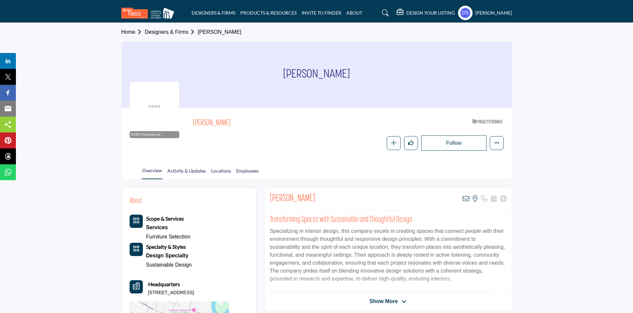
drag, startPoint x: 268, startPoint y: 74, endPoint x: 369, endPoint y: 78, distance: 101.2
click at [369, 78] on div "[PERSON_NAME]" at bounding box center [317, 75] width 390 height 66
copy h1 "[PERSON_NAME]"
click at [465, 201] on icon at bounding box center [466, 199] width 7 height 7
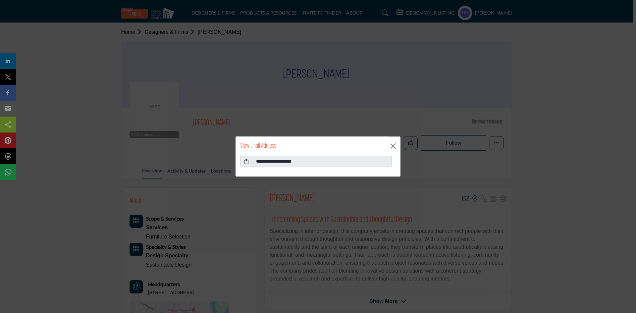
click at [246, 162] on icon at bounding box center [246, 161] width 5 height 7
click at [394, 144] on button "Close" at bounding box center [394, 146] width 10 height 10
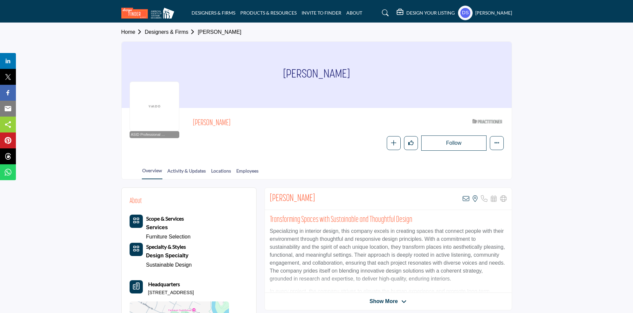
drag, startPoint x: 150, startPoint y: 293, endPoint x: 212, endPoint y: 293, distance: 63.0
click at [194, 293] on p "1325 E Market St, 22902-5464, USA" at bounding box center [171, 293] width 46 height 7
drag, startPoint x: 212, startPoint y: 293, endPoint x: 143, endPoint y: 290, distance: 70.0
click at [143, 290] on div "Headquarters 1325 E Market St, 22902-5464, USA" at bounding box center [179, 288] width 99 height 16
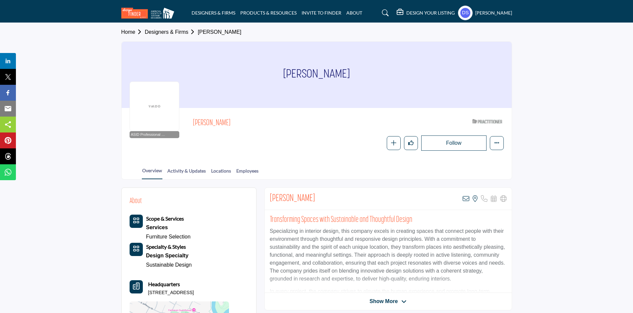
click at [151, 294] on p "1325 E Market St, 22902-5464, USA" at bounding box center [171, 293] width 46 height 7
drag, startPoint x: 148, startPoint y: 293, endPoint x: 213, endPoint y: 299, distance: 65.2
click at [213, 299] on div "Scope & Services Services Furniture Selection Specialty & Styles Design Special…" at bounding box center [179, 291] width 99 height 153
copy p "1325 E Market St, 22902-5464,"
click at [412, 219] on h2 "Transforming Spaces with Sustainable and Thoughtful Design" at bounding box center [388, 220] width 237 height 10
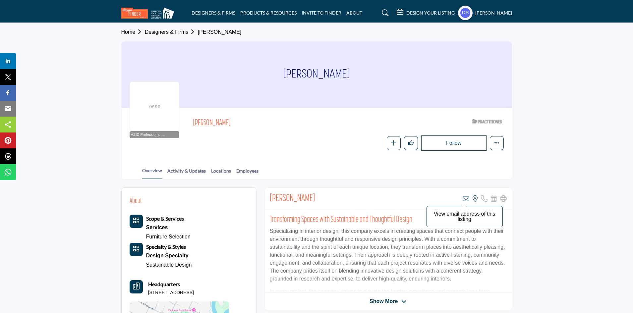
click at [465, 199] on icon at bounding box center [466, 199] width 7 height 7
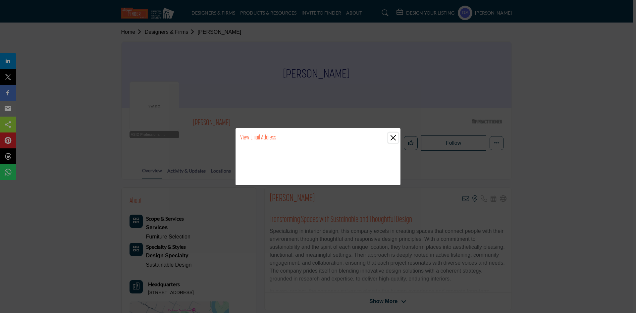
click at [392, 137] on button "Close" at bounding box center [394, 138] width 10 height 10
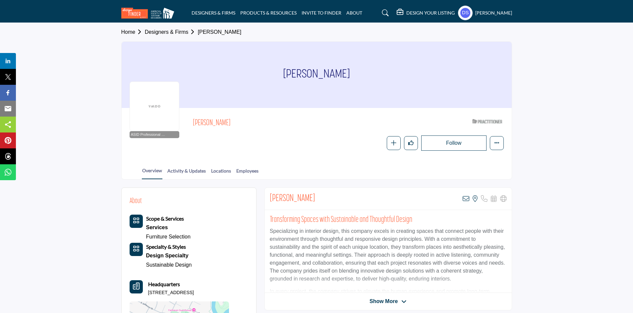
drag, startPoint x: 228, startPoint y: 289, endPoint x: 152, endPoint y: 299, distance: 76.9
click at [152, 299] on div "About Scope & Services Services Furniture Selection Headquarters" at bounding box center [189, 282] width 119 height 172
drag, startPoint x: 151, startPoint y: 294, endPoint x: 169, endPoint y: 291, distance: 18.8
click at [169, 291] on p "1325 E Market St, 22902-5464, USA" at bounding box center [171, 293] width 46 height 7
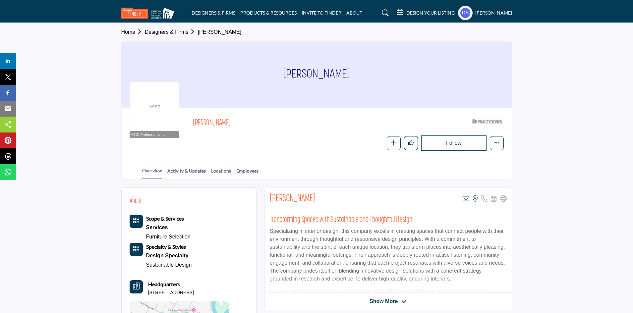
drag, startPoint x: 148, startPoint y: 292, endPoint x: 211, endPoint y: 291, distance: 62.7
click at [194, 291] on p "1325 E Market St, 22902-5464, USA" at bounding box center [171, 293] width 46 height 7
copy p "1325 E Market St, 22902-5464"
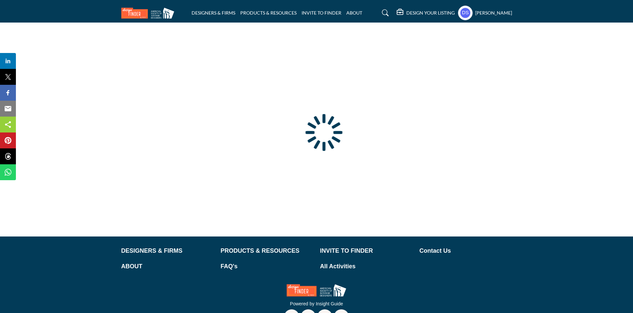
type input "**********"
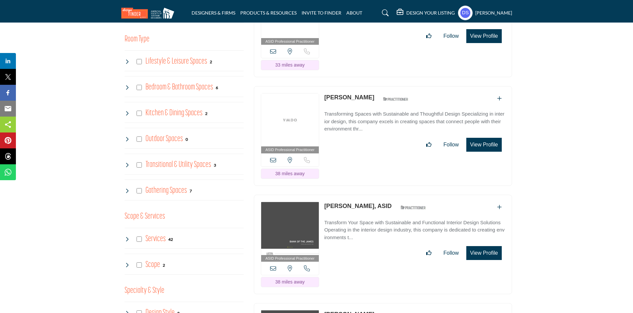
scroll to position [465, 0]
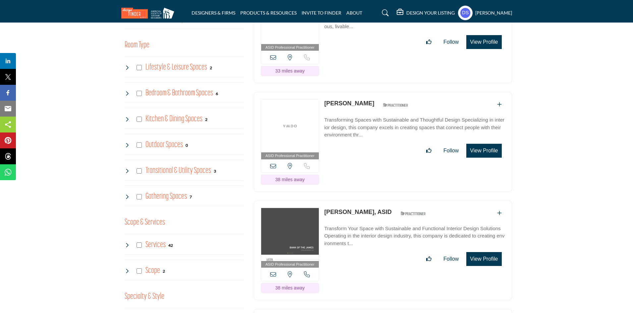
drag, startPoint x: 324, startPoint y: 197, endPoint x: 360, endPoint y: 197, distance: 35.8
click at [360, 201] on div "ASID Professional Practitioner ASID Professional Practitioners have successfull…" at bounding box center [383, 251] width 258 height 100
copy link "[PERSON_NAME],"
click at [373, 209] on link "Susan Cash, ASID" at bounding box center [357, 212] width 67 height 7
click at [360, 252] on div "Follow Following" at bounding box center [414, 259] width 181 height 14
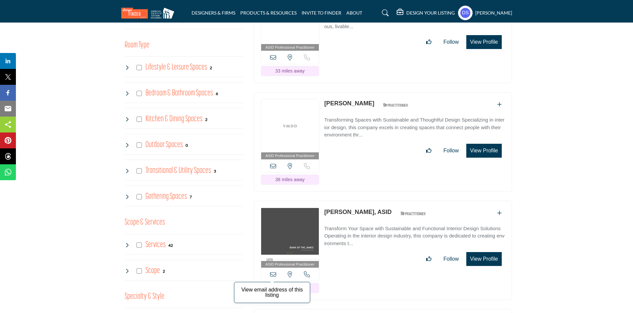
click at [274, 271] on icon at bounding box center [273, 274] width 6 height 6
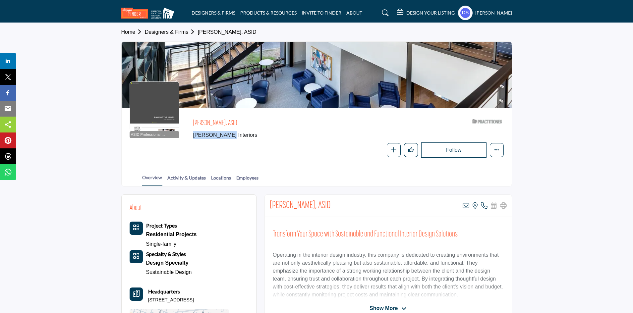
drag, startPoint x: 233, startPoint y: 135, endPoint x: 192, endPoint y: 136, distance: 40.8
click at [192, 136] on div "ASID Professional Practitioner ASID Professional Practitioners have successfull…" at bounding box center [317, 137] width 374 height 42
copy span "Pye Interiors"
click at [466, 204] on icon at bounding box center [466, 206] width 7 height 7
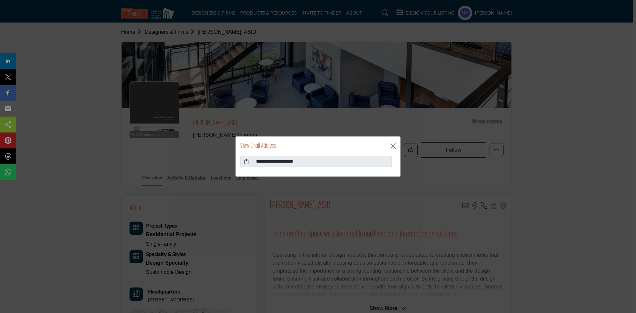
click at [246, 162] on icon at bounding box center [246, 161] width 5 height 7
click at [392, 147] on button "Close" at bounding box center [394, 146] width 10 height 10
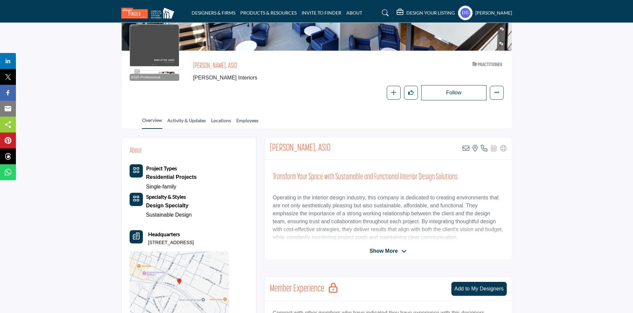
scroll to position [56, 0]
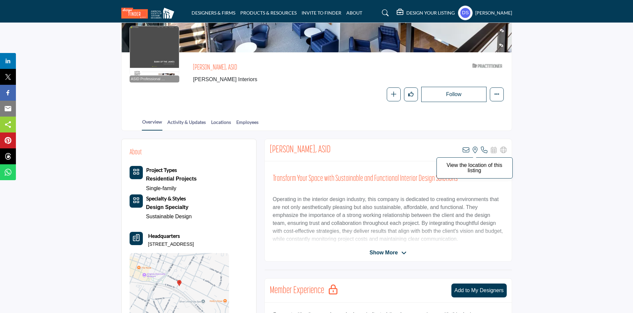
click at [476, 150] on icon at bounding box center [475, 150] width 5 height 7
drag, startPoint x: 225, startPoint y: 242, endPoint x: 149, endPoint y: 248, distance: 77.1
click at [149, 248] on p "100 10th St NE Ste 201, 22902-5481, USA" at bounding box center [171, 244] width 46 height 7
copy p "100 10th St NE Ste 201, 22902-5481,"
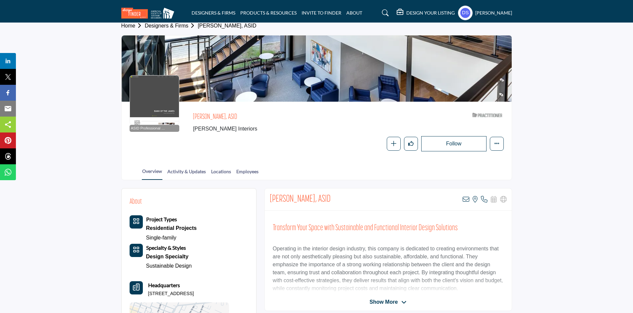
scroll to position [0, 0]
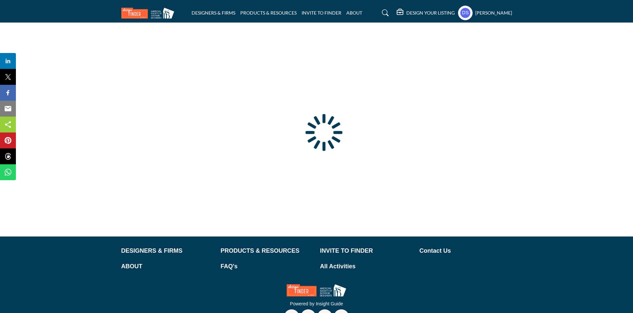
type input "**********"
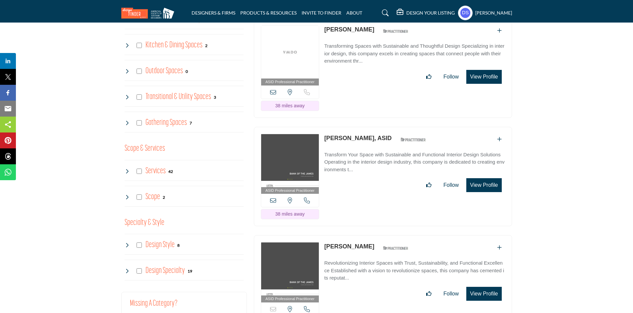
scroll to position [533, 0]
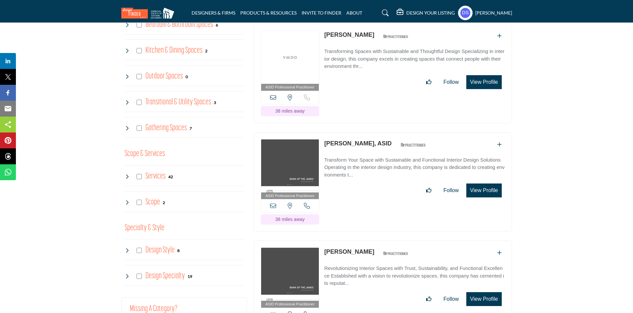
click at [328, 249] on link "[PERSON_NAME]" at bounding box center [349, 252] width 50 height 7
click at [333, 265] on p "Revolutionizing Interior Spaces with Trust, Sustainability, and Functional Exce…" at bounding box center [414, 276] width 181 height 23
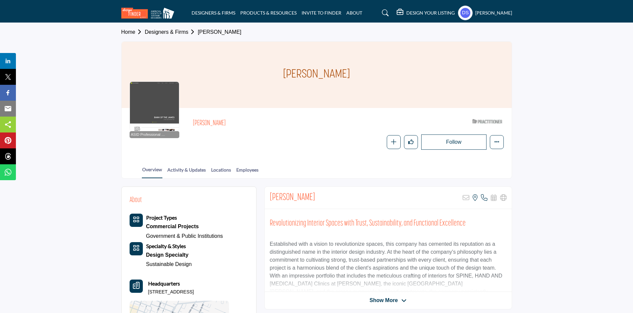
click at [293, 193] on h2 "[PERSON_NAME]" at bounding box center [292, 198] width 45 height 12
drag, startPoint x: 295, startPoint y: 193, endPoint x: 271, endPoint y: 194, distance: 23.9
click at [271, 194] on h2 "Linda Pye" at bounding box center [292, 198] width 45 height 12
copy h2 "Linda Pye"
click at [383, 303] on span "Show More" at bounding box center [384, 301] width 28 height 8
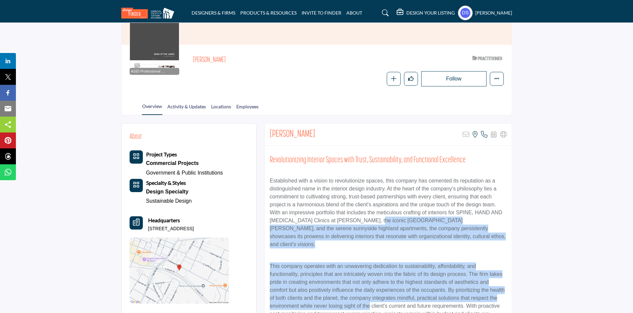
scroll to position [65, 0]
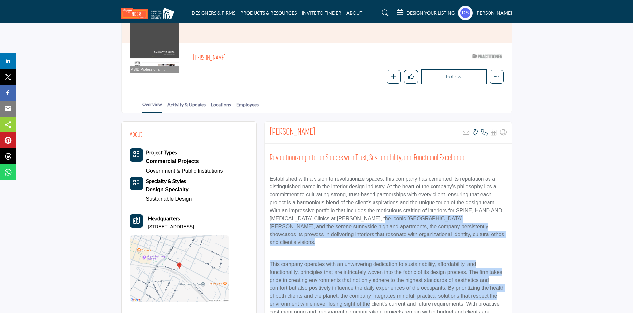
drag, startPoint x: 380, startPoint y: 280, endPoint x: 405, endPoint y: 244, distance: 44.7
click at [405, 244] on p "Established with a vision to revolutionize spaces, this company has cemented it…" at bounding box center [388, 211] width 237 height 72
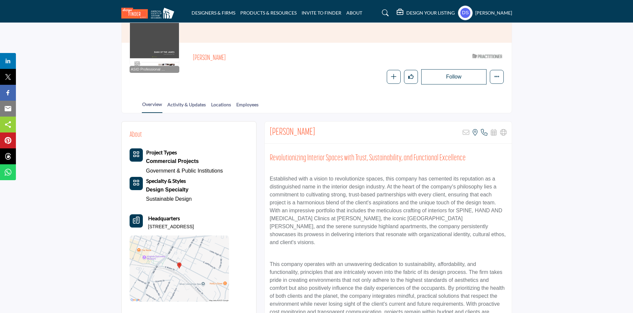
click at [170, 228] on p "100 10th St NE Ste 201, 22902-5481, USA" at bounding box center [171, 227] width 46 height 7
drag, startPoint x: 148, startPoint y: 225, endPoint x: 224, endPoint y: 230, distance: 76.4
click at [224, 230] on div "Project Types Commercial Projects Government & Public Institutions Headquarters" at bounding box center [179, 225] width 99 height 153
copy p "100 10th St NE Ste 201, 22902-5481"
click at [206, 184] on div "Project Types Commercial Projects Government & Public Institutions Specialty & …" at bounding box center [176, 176] width 93 height 55
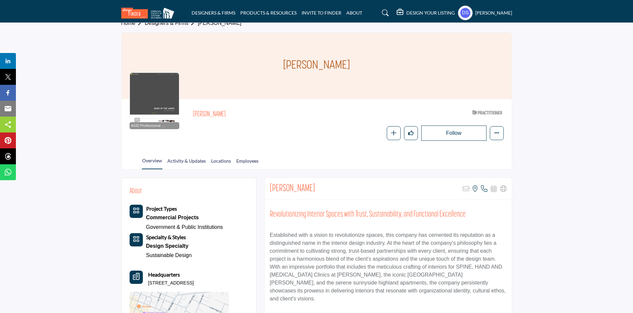
scroll to position [0, 0]
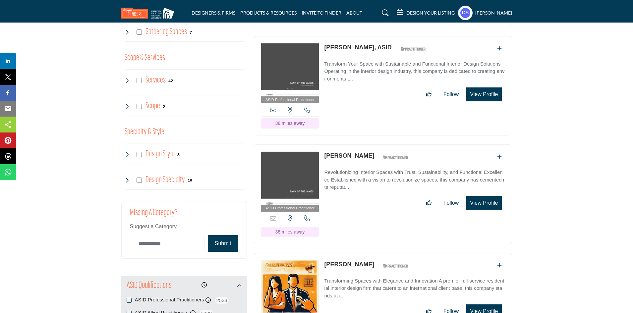
scroll to position [644, 0]
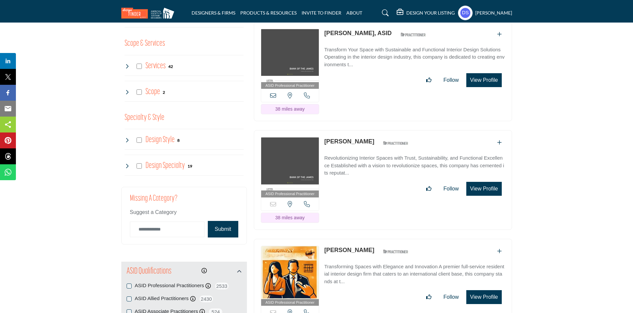
click at [342, 247] on link "[PERSON_NAME]" at bounding box center [349, 250] width 50 height 7
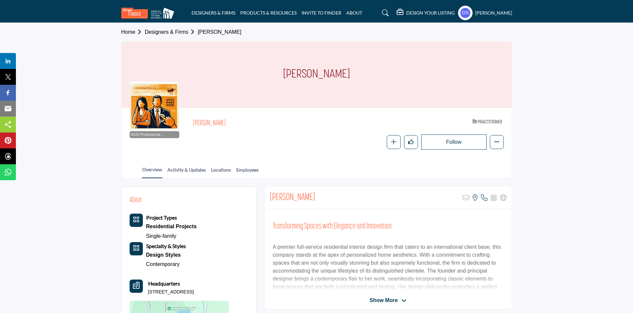
click at [310, 264] on p "A premier full-service residential interior design firm that caters to an inter…" at bounding box center [388, 279] width 231 height 72
drag, startPoint x: 229, startPoint y: 123, endPoint x: 192, endPoint y: 118, distance: 37.8
click at [192, 118] on div "ASID Professional Practitioner ASID Professional Practitioners have successfull…" at bounding box center [317, 133] width 374 height 34
copy h2 "Elizabeth Dwyer"
drag, startPoint x: 205, startPoint y: 292, endPoint x: 148, endPoint y: 291, distance: 57.0
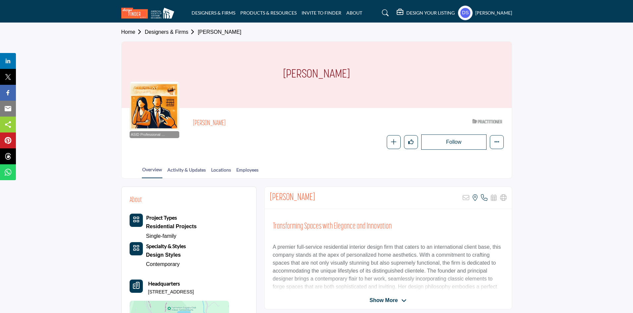
click at [148, 291] on p "[STREET_ADDRESS]" at bounding box center [171, 292] width 46 height 7
copy p "1775 Lake Rd, 22901-5005"
click at [185, 243] on b "Specialty & Styles" at bounding box center [166, 246] width 40 height 6
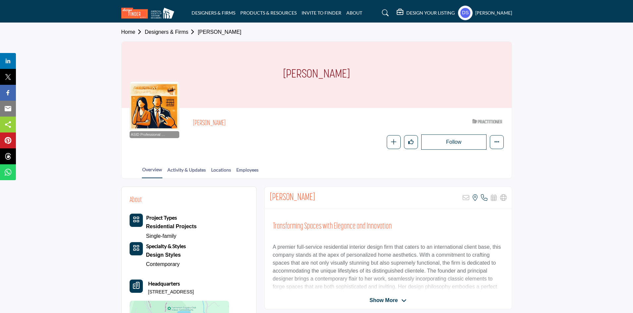
click at [185, 243] on b "Specialty & Styles" at bounding box center [166, 246] width 40 height 6
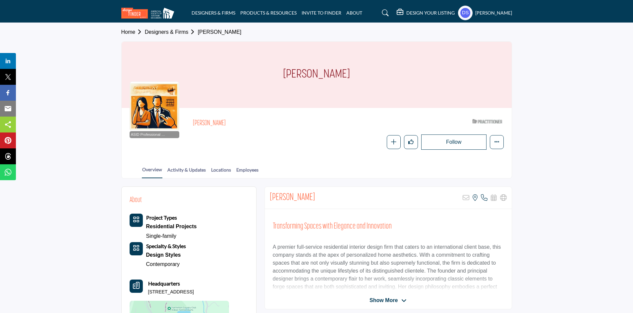
click at [185, 243] on b "Specialty & Styles" at bounding box center [166, 246] width 40 height 6
drag, startPoint x: 268, startPoint y: 238, endPoint x: 299, endPoint y: 235, distance: 31.3
click at [268, 238] on div "Transforming Spaces with Elegance and Innovation A premier full-service residen…" at bounding box center [388, 250] width 247 height 83
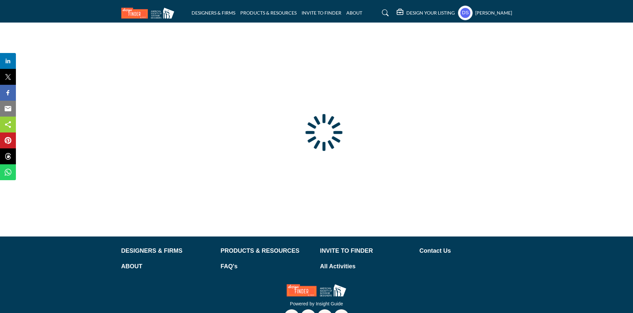
type input "**********"
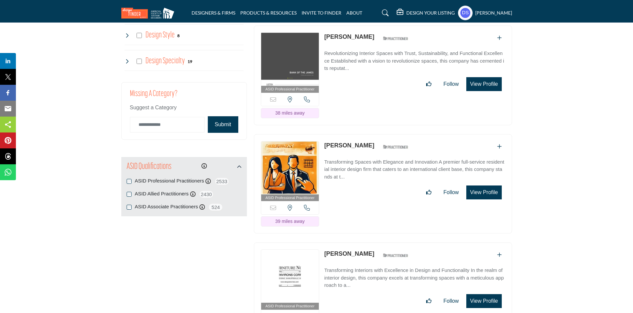
scroll to position [794, 0]
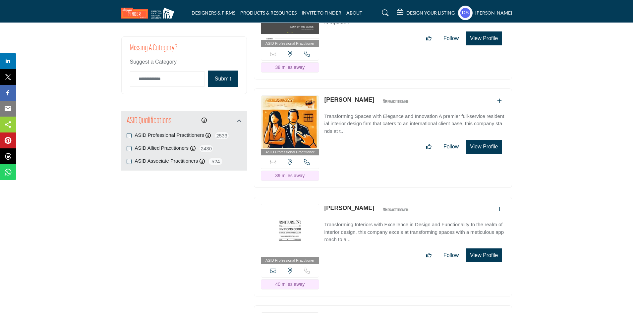
click at [338, 205] on link "[PERSON_NAME]" at bounding box center [349, 208] width 50 height 7
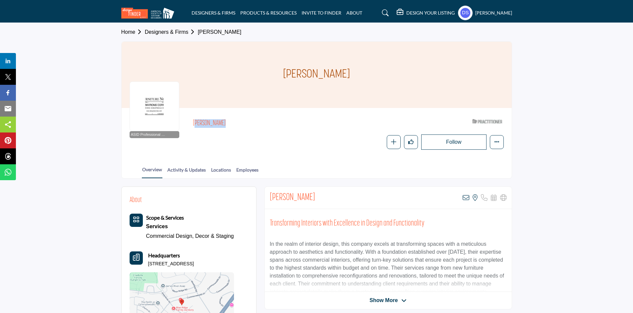
drag, startPoint x: 237, startPoint y: 127, endPoint x: 190, endPoint y: 126, distance: 47.1
click at [190, 126] on div "ASID Professional Practitioner ASID Professional Practitioners have successfull…" at bounding box center [317, 133] width 374 height 34
copy h2 "[PERSON_NAME]"
click at [465, 196] on icon at bounding box center [466, 198] width 7 height 7
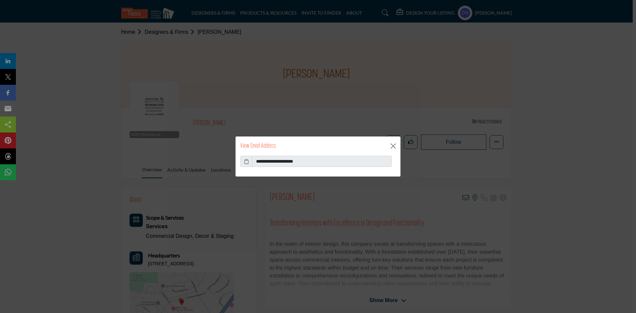
click at [248, 163] on icon at bounding box center [246, 161] width 5 height 7
click at [393, 143] on button "Close" at bounding box center [394, 146] width 10 height 10
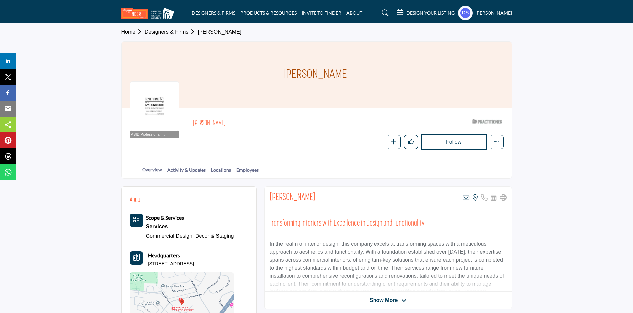
drag, startPoint x: 211, startPoint y: 263, endPoint x: 146, endPoint y: 266, distance: 65.7
click at [146, 266] on div "Headquarters 340 Greenbrier Dr, 22901-1694, USA" at bounding box center [182, 260] width 104 height 16
copy p "340 Greenbrier Dr, 22901-1694"
drag, startPoint x: 351, startPoint y: 246, endPoint x: 469, endPoint y: 226, distance: 120.1
click at [469, 226] on h2 "Transforming Interiors with Excellence in Design and Functionality" at bounding box center [388, 224] width 237 height 10
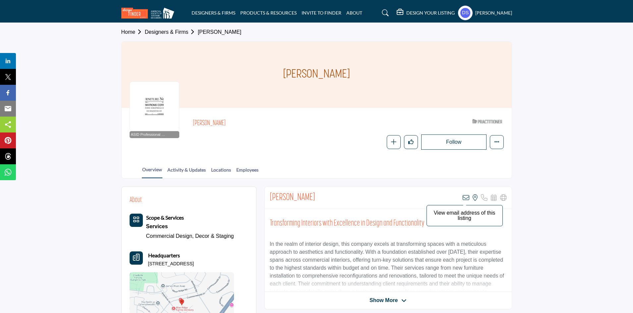
click at [465, 199] on icon at bounding box center [466, 198] width 7 height 7
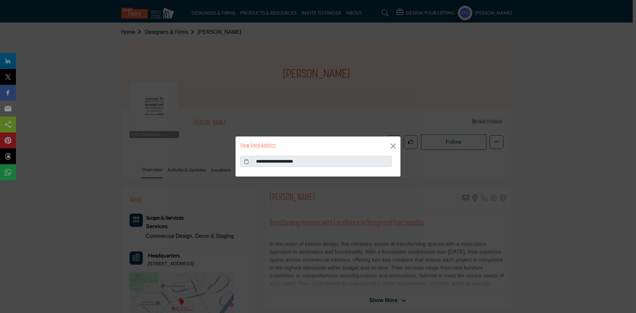
click at [245, 161] on icon at bounding box center [246, 161] width 5 height 7
click at [395, 145] on button "Close" at bounding box center [394, 146] width 10 height 10
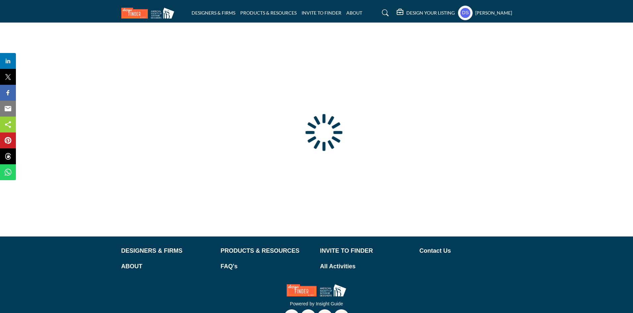
type input "**********"
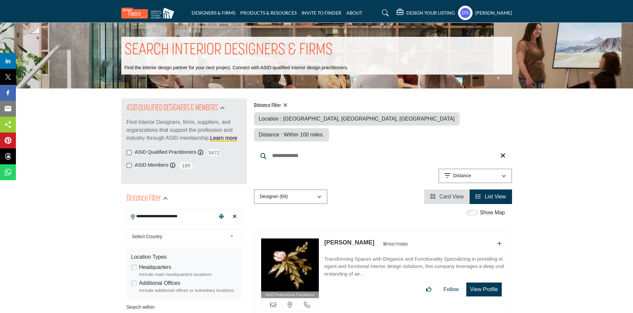
click at [329, 128] on div "Distance : Within 100 miles." at bounding box center [291, 134] width 75 height 13
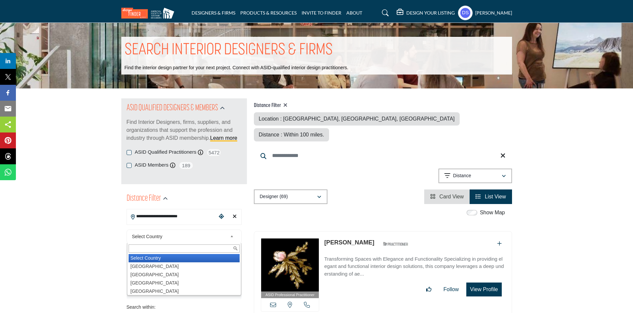
click at [182, 239] on span "Select Country" at bounding box center [179, 237] width 95 height 8
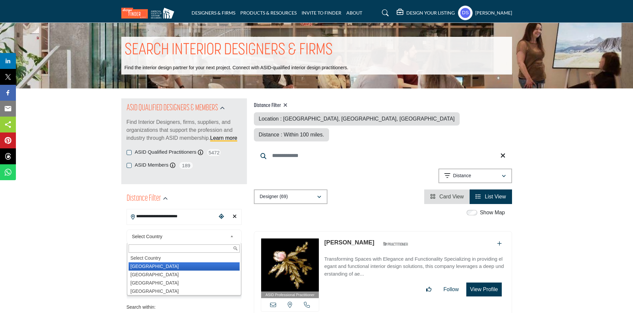
click at [185, 268] on li "[GEOGRAPHIC_DATA]" at bounding box center [184, 267] width 111 height 8
click at [185, 268] on div "Headquarters Include main headquarters locations" at bounding box center [184, 271] width 106 height 15
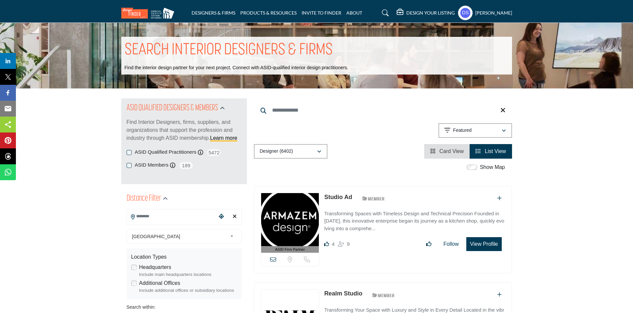
click at [633, 82] on div "SEARCH INTERIOR DESIGNERS & FIRMS Find the interior design partner for your nex…" at bounding box center [316, 56] width 633 height 66
click at [472, 164] on div "Show Map" at bounding box center [486, 167] width 37 height 8
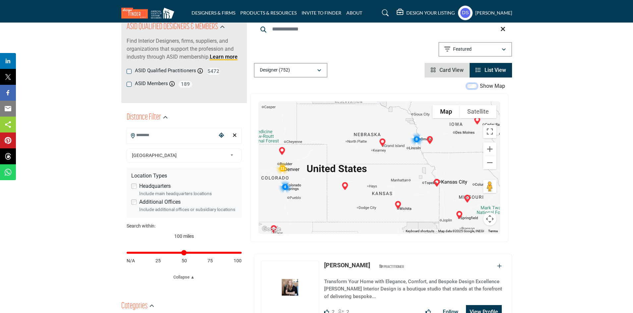
scroll to position [78, 0]
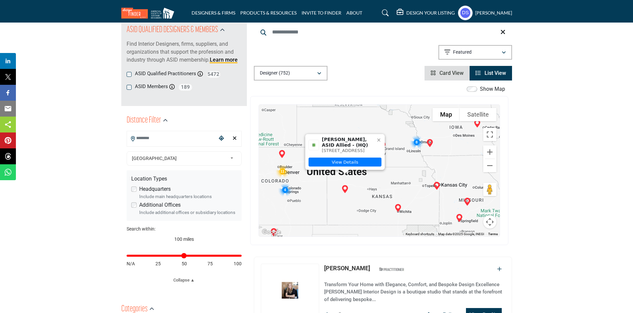
click at [198, 136] on input "Search Location" at bounding box center [172, 138] width 90 height 13
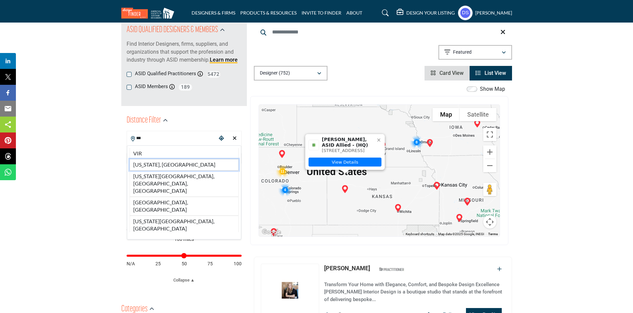
click at [144, 165] on li "[US_STATE], [GEOGRAPHIC_DATA]" at bounding box center [184, 164] width 109 height 11
type input "**********"
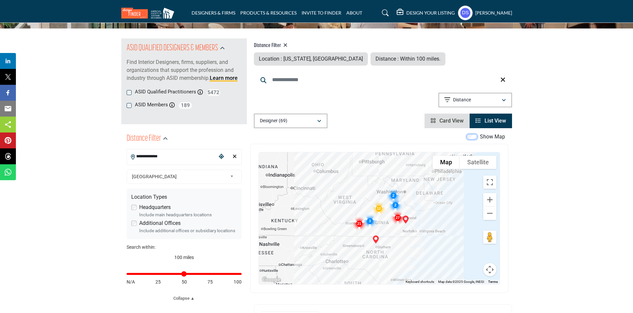
scroll to position [71, 0]
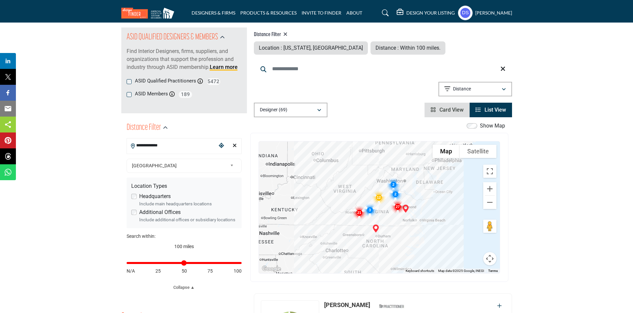
click at [448, 110] on span "Card View" at bounding box center [452, 110] width 24 height 6
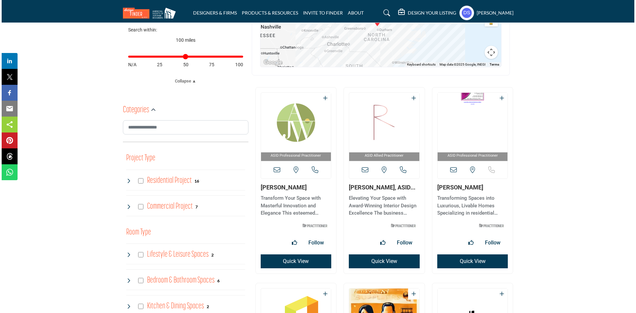
scroll to position [263, 0]
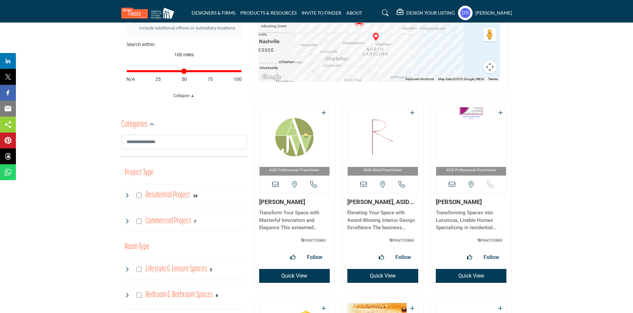
drag, startPoint x: 305, startPoint y: 202, endPoint x: 258, endPoint y: 200, distance: 47.5
click at [258, 200] on div "ASID Professional Practitioner ASID Professional Practitioners have successfull…" at bounding box center [294, 195] width 81 height 186
copy link "[PERSON_NAME]"
click at [312, 183] on icon at bounding box center [313, 184] width 7 height 7
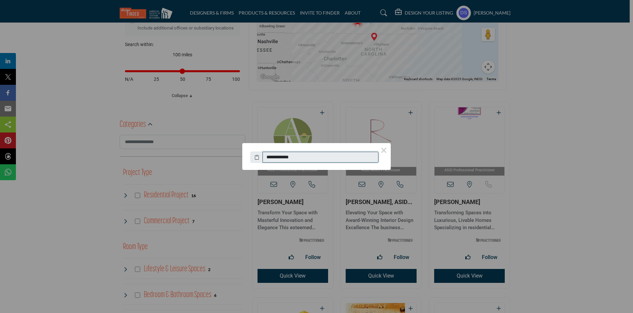
drag, startPoint x: 306, startPoint y: 156, endPoint x: 261, endPoint y: 153, distance: 45.1
click at [261, 153] on div "**********" at bounding box center [317, 156] width 132 height 15
click at [384, 149] on button "×" at bounding box center [384, 150] width 14 height 14
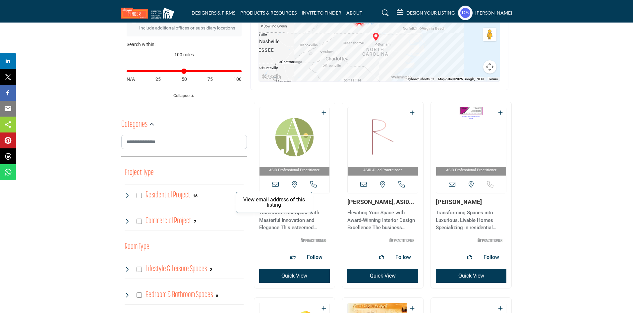
click at [276, 184] on icon at bounding box center [275, 184] width 7 height 7
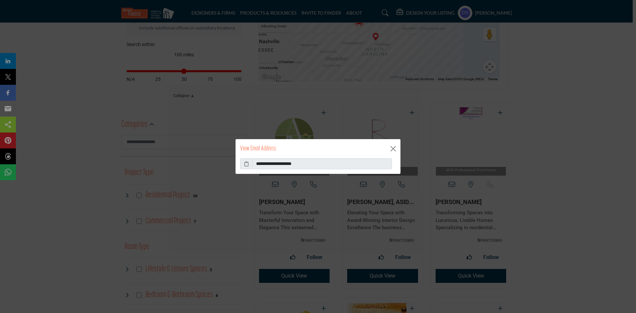
click at [244, 164] on icon at bounding box center [246, 163] width 5 height 7
click at [393, 144] on button "Close" at bounding box center [394, 149] width 10 height 10
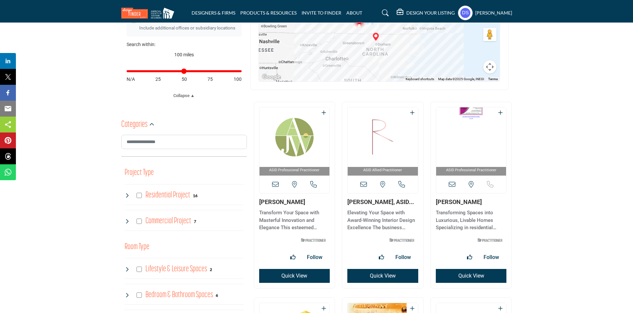
click at [297, 186] on div "View email address of this listing View the location of this listing" at bounding box center [295, 185] width 70 height 18
drag, startPoint x: 283, startPoint y: 272, endPoint x: 267, endPoint y: 280, distance: 18.1
click at [267, 280] on button "Quick View" at bounding box center [294, 276] width 71 height 14
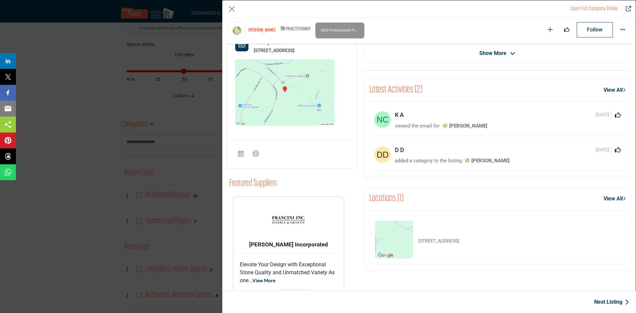
scroll to position [266, 0]
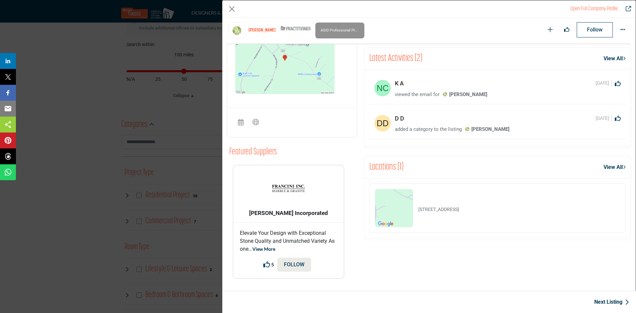
drag, startPoint x: 488, startPoint y: 210, endPoint x: 417, endPoint y: 205, distance: 70.8
click at [417, 205] on div "[STREET_ADDRESS]" at bounding box center [417, 208] width 84 height 38
copy p "[STREET_ADDRESS],"
click at [188, 164] on div "Open Full Company Profile [PERSON_NAME] ASID Qualified Practitioner who validat…" at bounding box center [318, 156] width 636 height 313
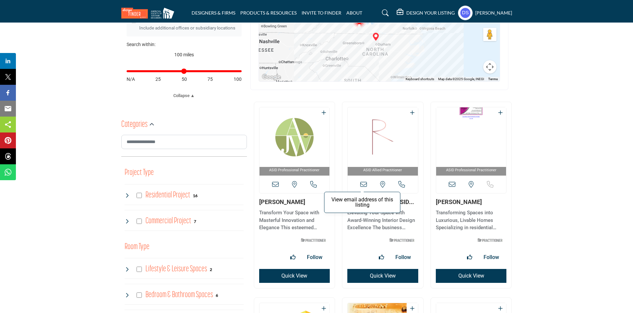
click at [365, 183] on icon at bounding box center [363, 184] width 7 height 7
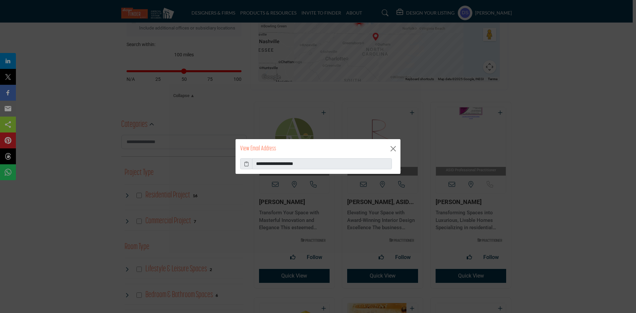
click at [249, 164] on span at bounding box center [246, 163] width 12 height 11
click at [248, 164] on icon at bounding box center [246, 163] width 5 height 7
